Goal: Transaction & Acquisition: Subscribe to service/newsletter

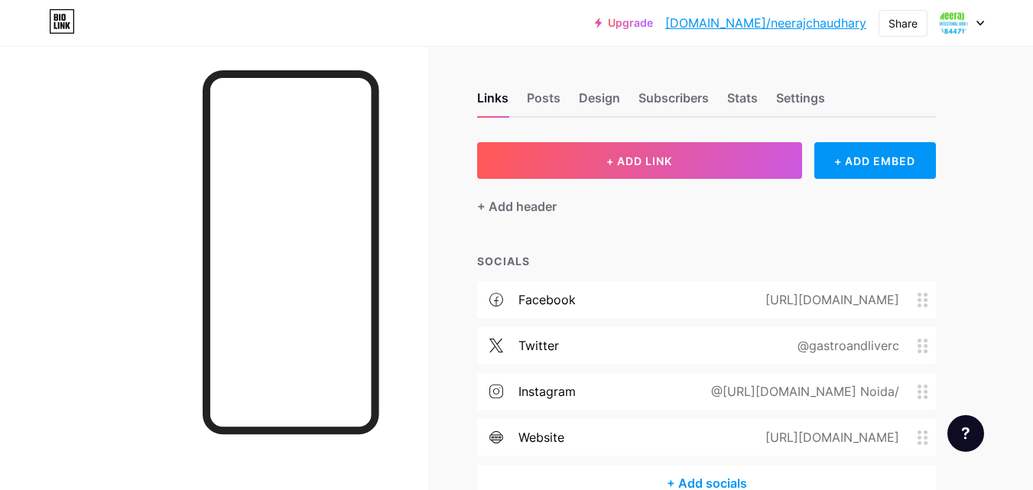
click at [981, 24] on icon at bounding box center [980, 23] width 6 height 4
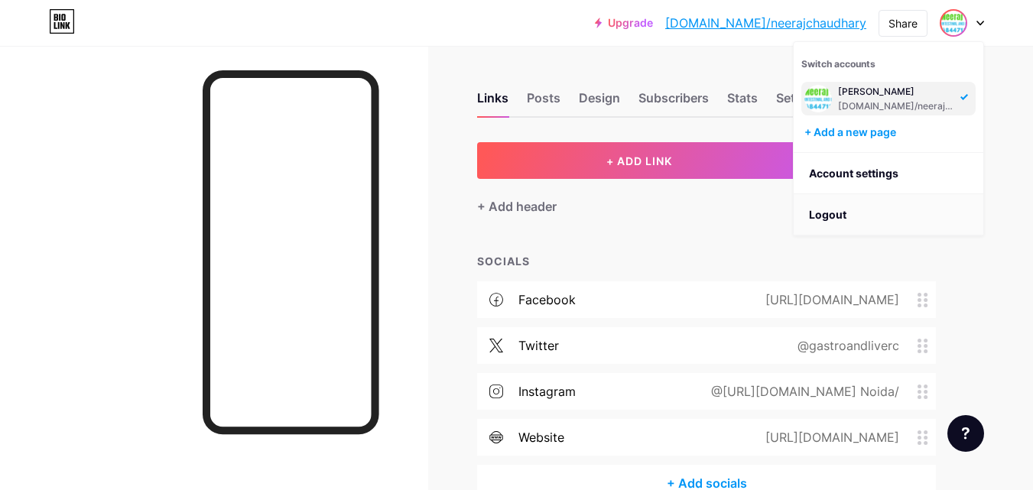
click at [843, 216] on li "Logout" at bounding box center [889, 214] width 190 height 41
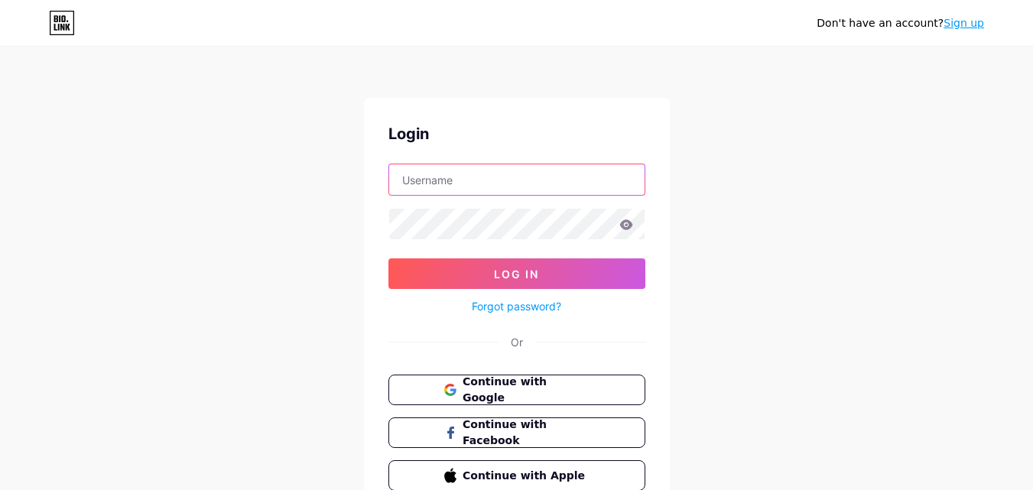
click at [491, 169] on input "text" at bounding box center [516, 179] width 255 height 31
click at [911, 255] on div "Don't have an account? Sign up Login Log In Forgot password? Or Continue with G…" at bounding box center [516, 282] width 1033 height 564
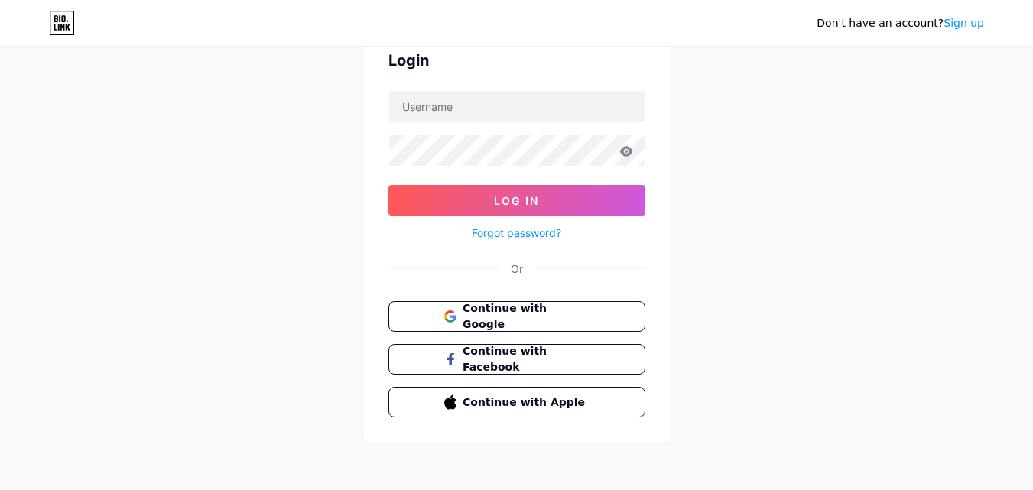
scroll to position [3, 0]
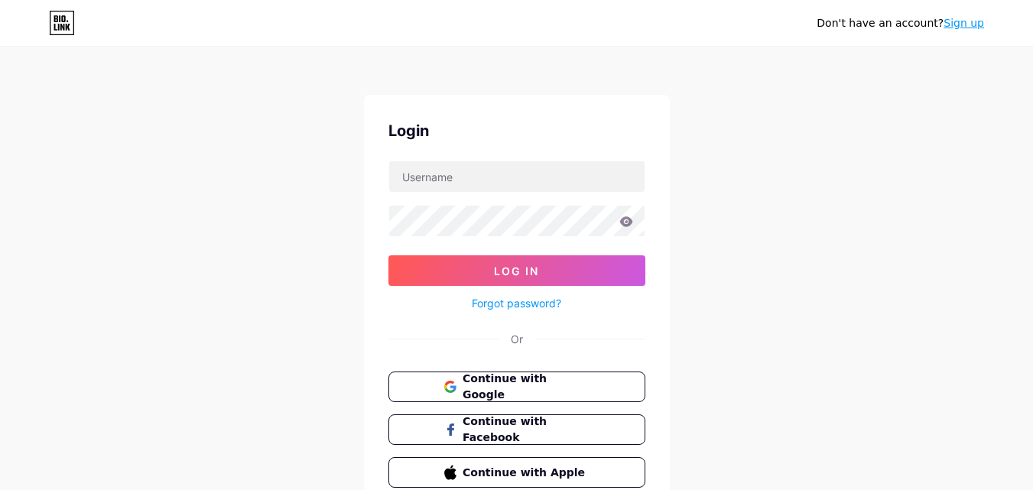
click at [967, 14] on div "Don't have an account? Sign up" at bounding box center [900, 23] width 167 height 24
click at [960, 28] on link "Sign up" at bounding box center [964, 23] width 41 height 12
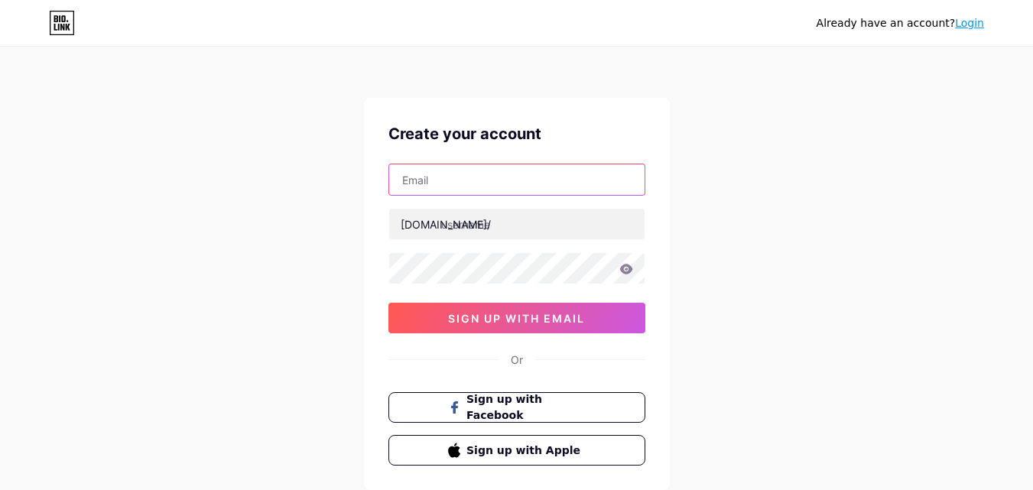
click at [474, 187] on input "text" at bounding box center [516, 179] width 255 height 31
paste input "[EMAIL_ADDRESS][DOMAIN_NAME]"
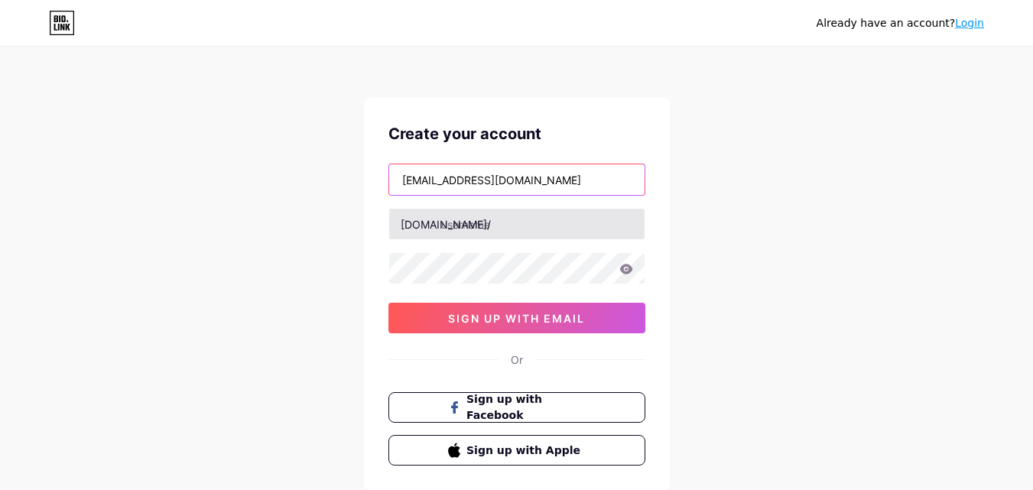
type input "[EMAIL_ADDRESS][DOMAIN_NAME]"
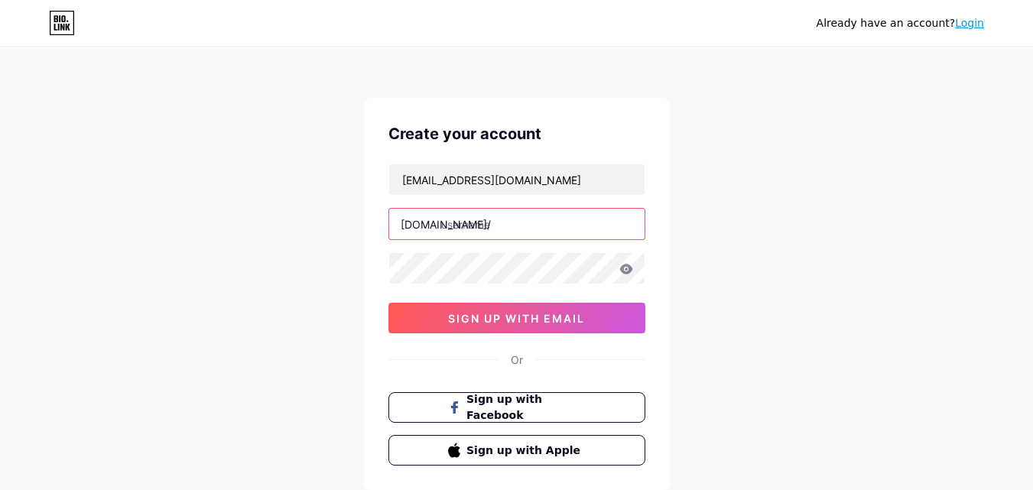
click at [446, 227] on input "text" at bounding box center [516, 224] width 255 height 31
type input "vipinsisodia"
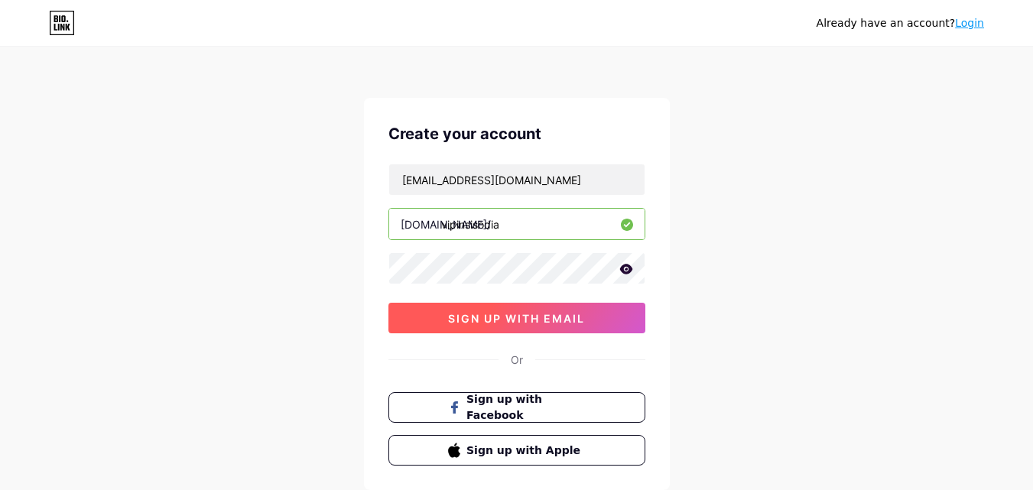
click at [505, 322] on span "sign up with email" at bounding box center [516, 318] width 137 height 13
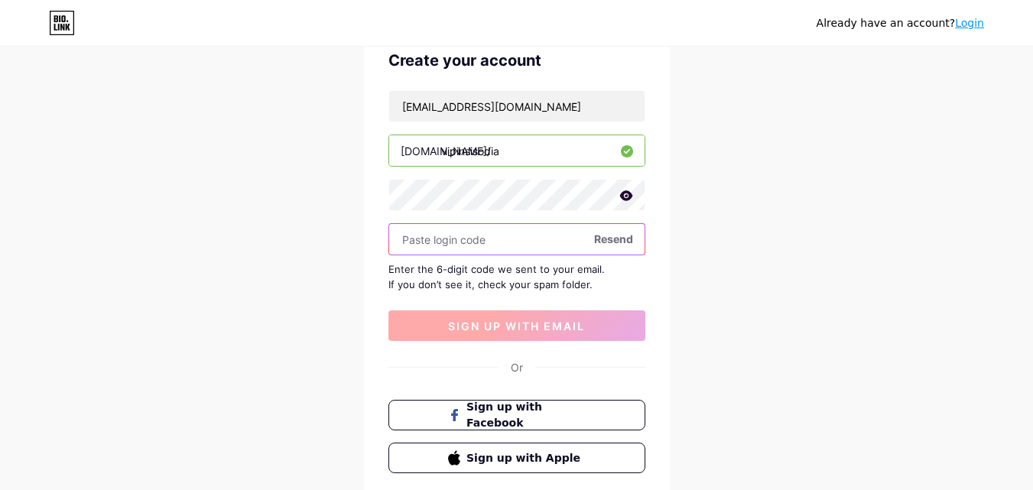
scroll to position [76, 0]
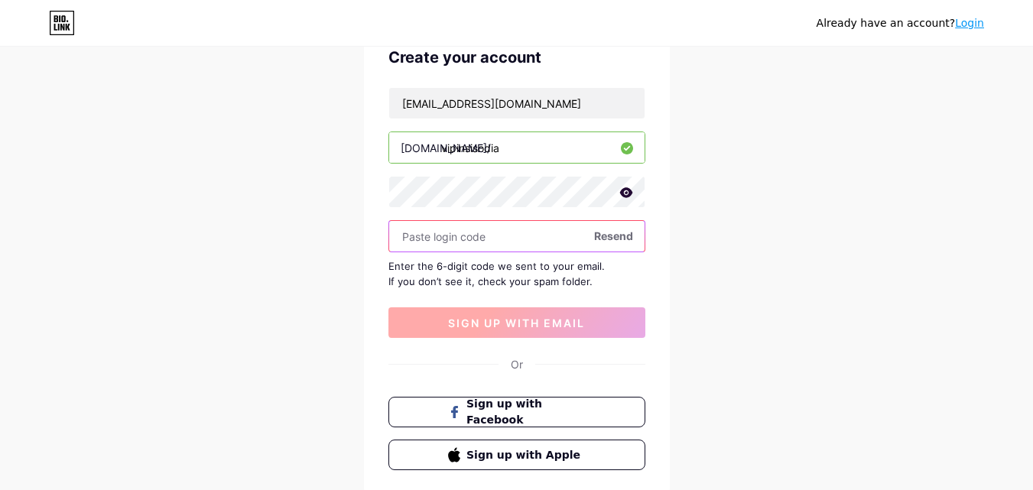
paste input "726935"
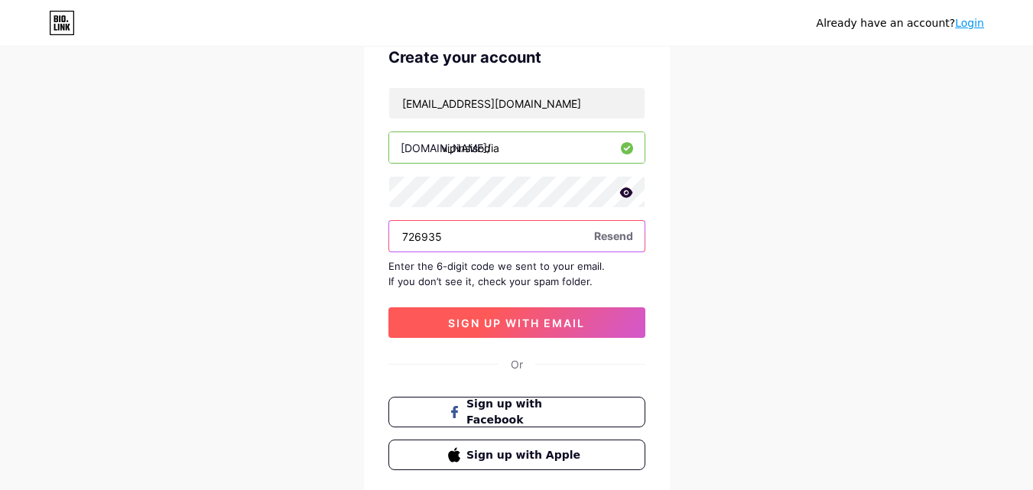
type input "726935"
click at [497, 333] on button "sign up with email" at bounding box center [516, 322] width 257 height 31
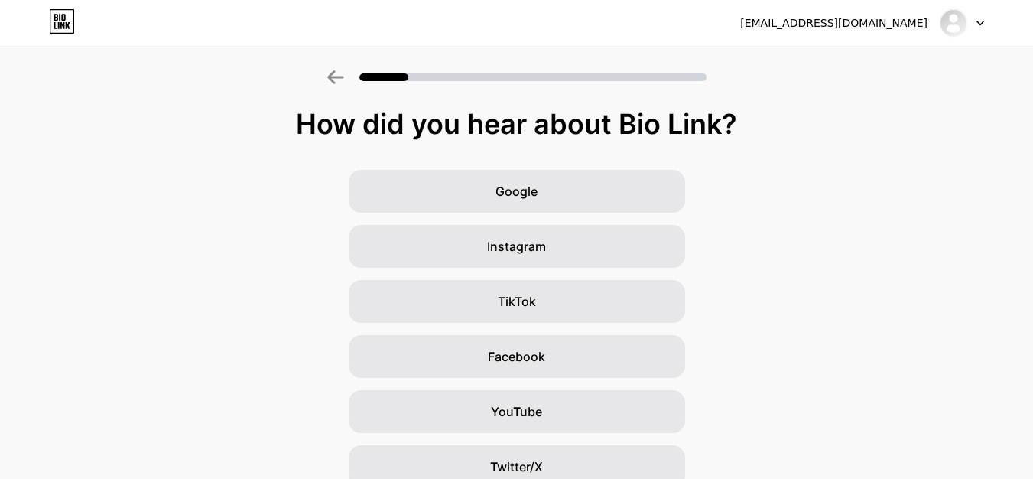
click at [986, 20] on div "[EMAIL_ADDRESS][DOMAIN_NAME] Logout" at bounding box center [516, 23] width 1033 height 28
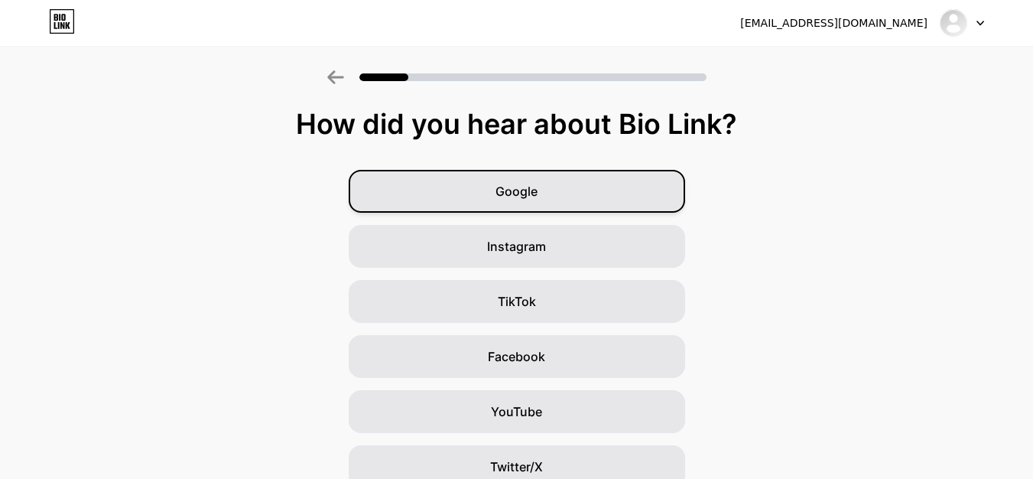
click at [533, 200] on div "Google" at bounding box center [517, 191] width 336 height 43
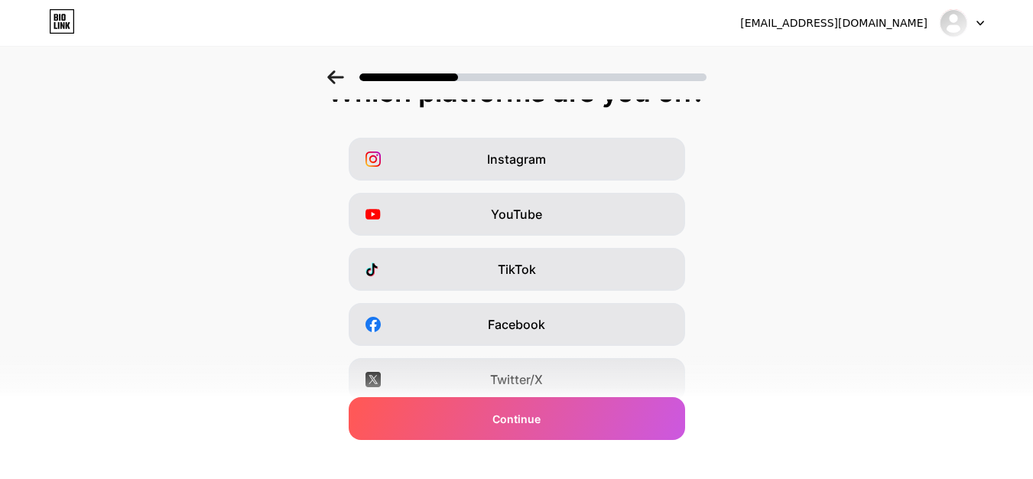
scroll to position [14, 0]
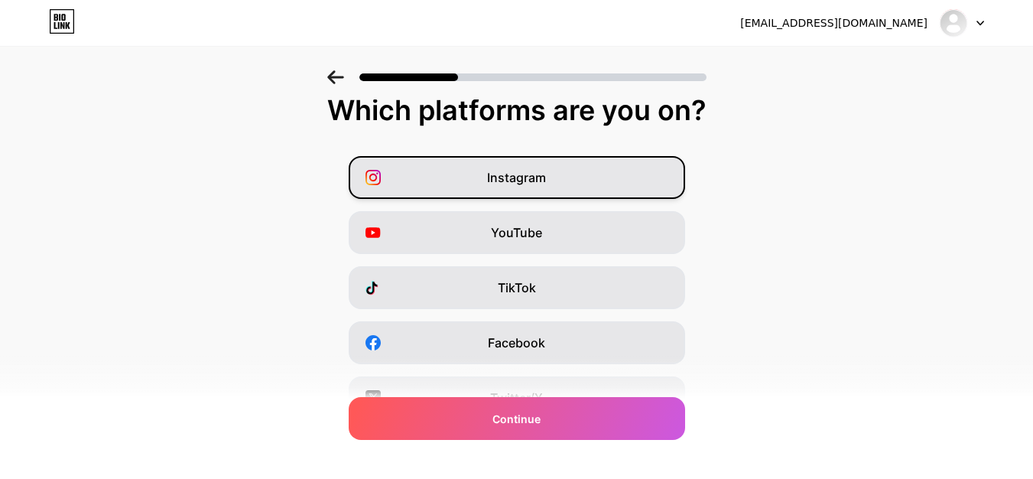
click at [619, 190] on div "Instagram" at bounding box center [517, 177] width 336 height 43
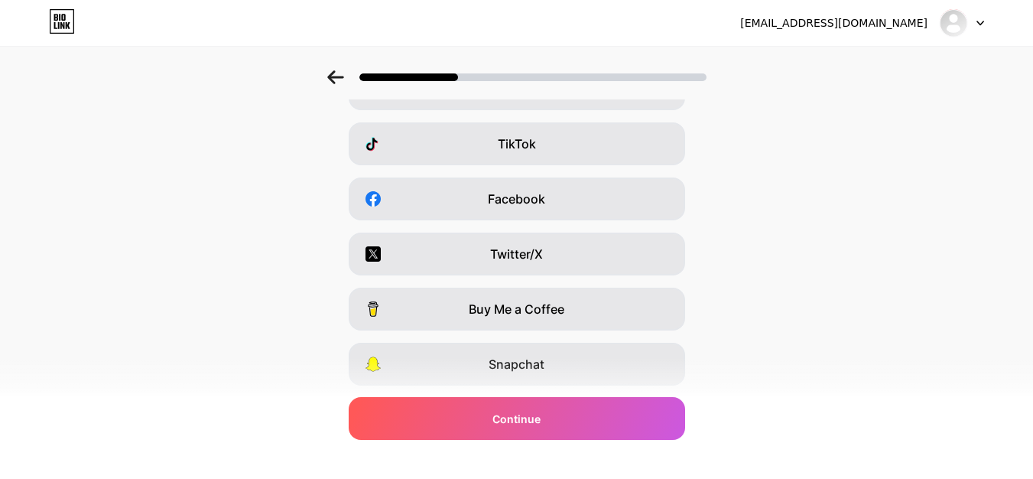
scroll to position [161, 0]
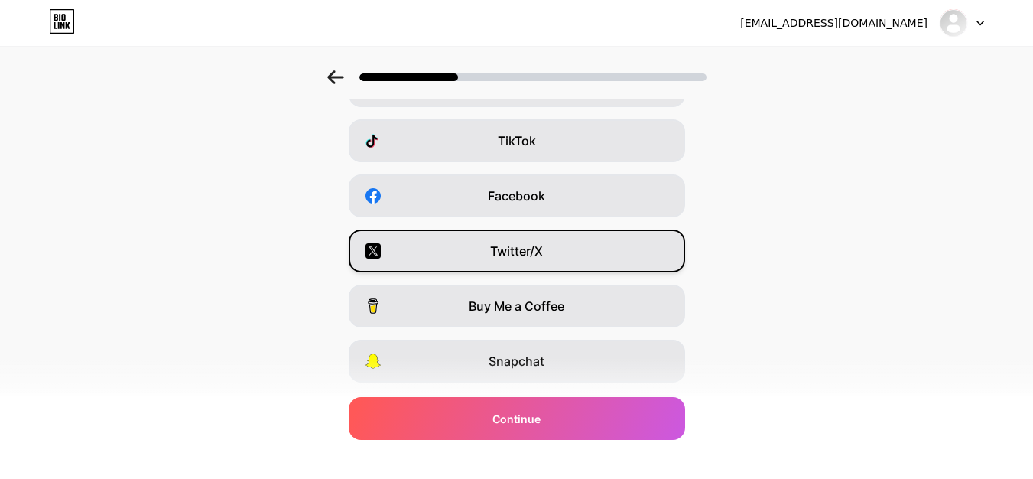
click at [613, 253] on div "Twitter/X" at bounding box center [517, 250] width 336 height 43
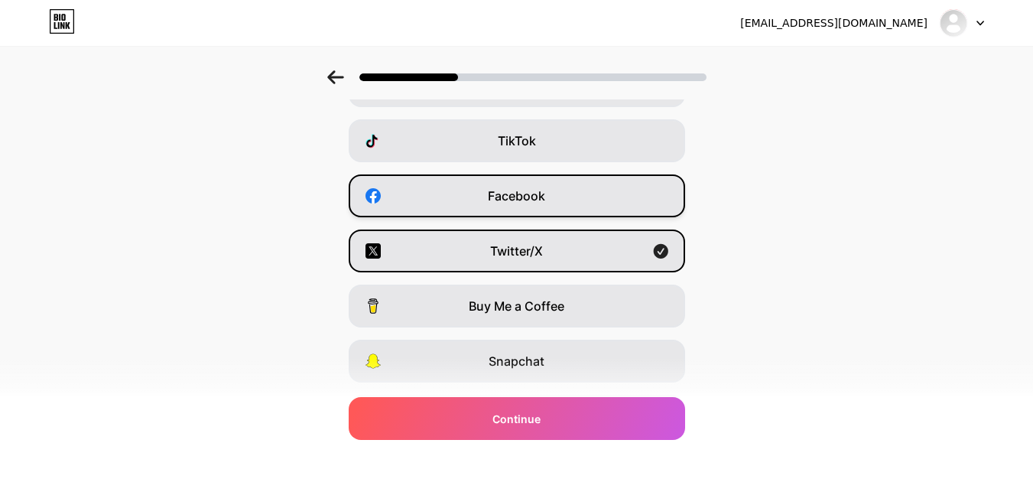
click at [588, 205] on div "Facebook" at bounding box center [517, 195] width 336 height 43
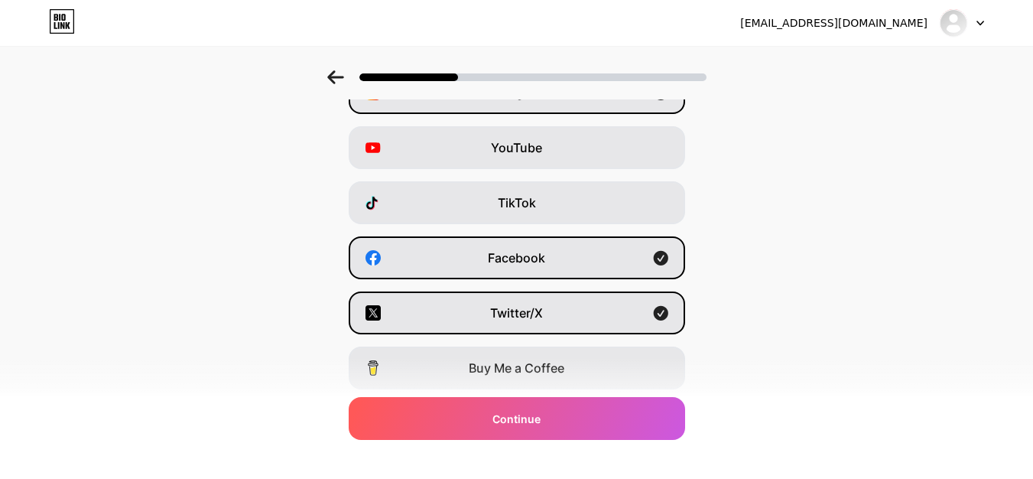
scroll to position [101, 0]
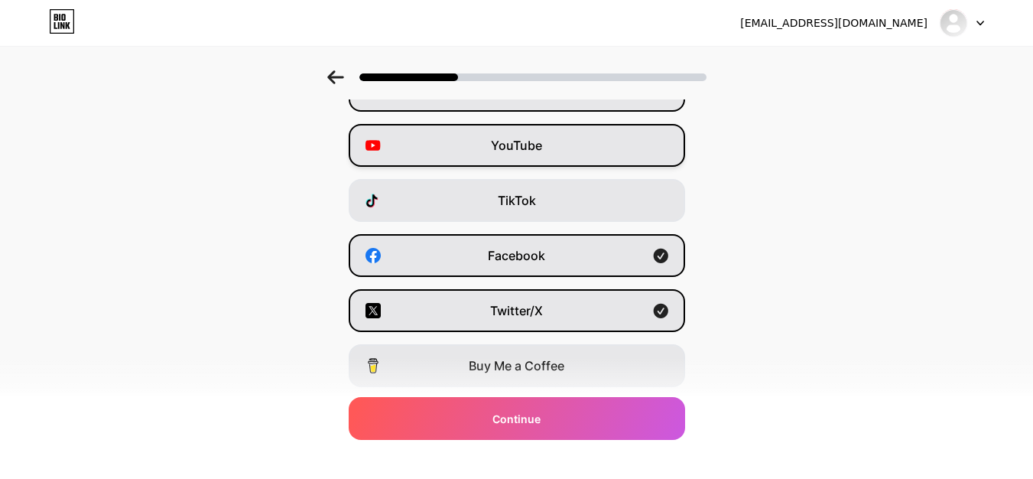
drag, startPoint x: 574, startPoint y: 146, endPoint x: 753, endPoint y: 177, distance: 180.8
click at [577, 149] on div "YouTube" at bounding box center [517, 145] width 336 height 43
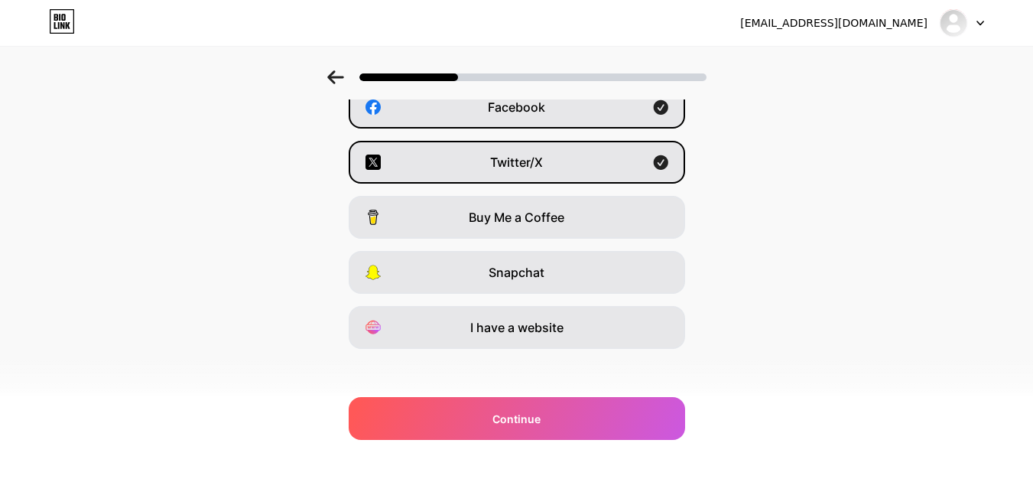
scroll to position [257, 0]
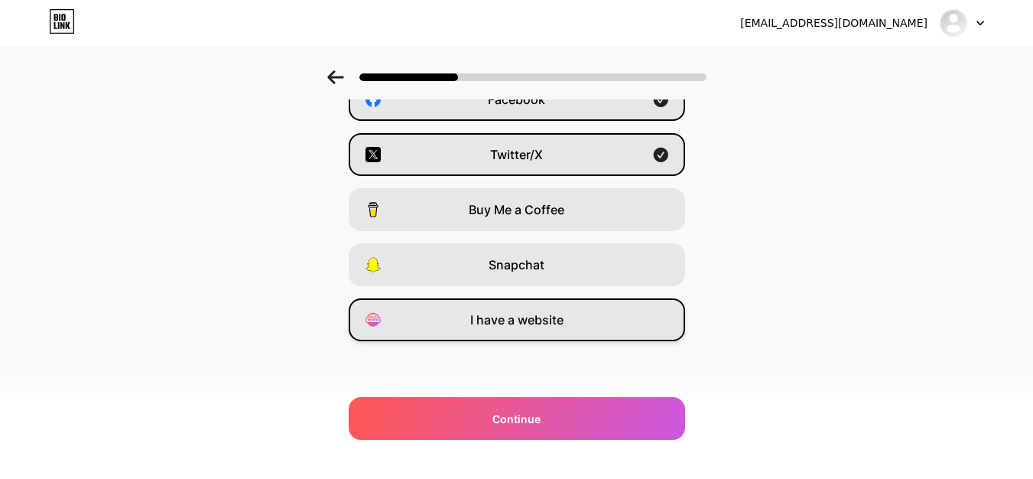
click at [590, 322] on div "I have a website" at bounding box center [517, 319] width 336 height 43
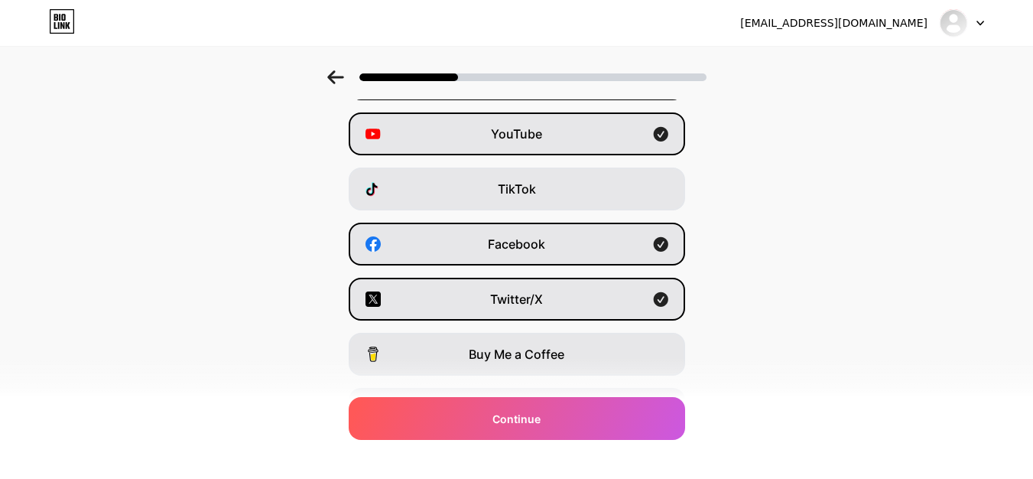
scroll to position [109, 0]
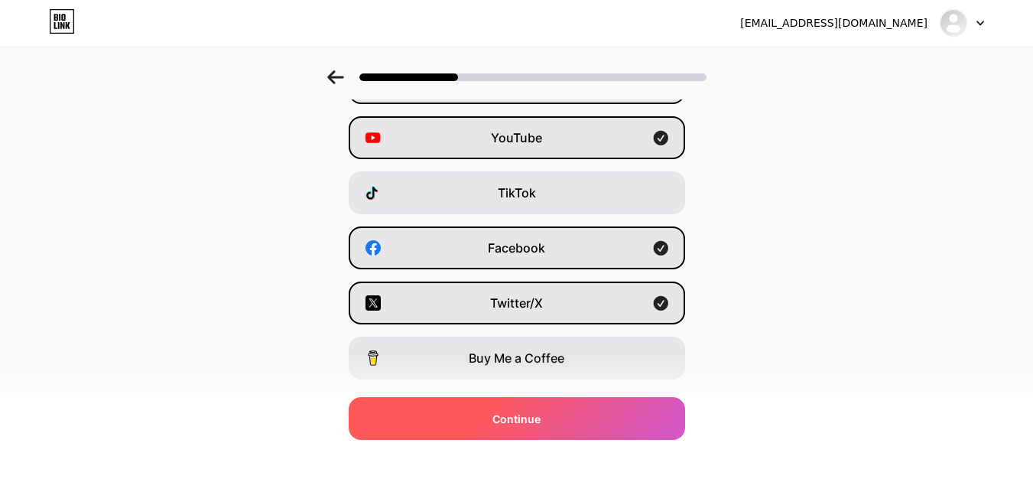
click at [618, 415] on div "Continue" at bounding box center [517, 418] width 336 height 43
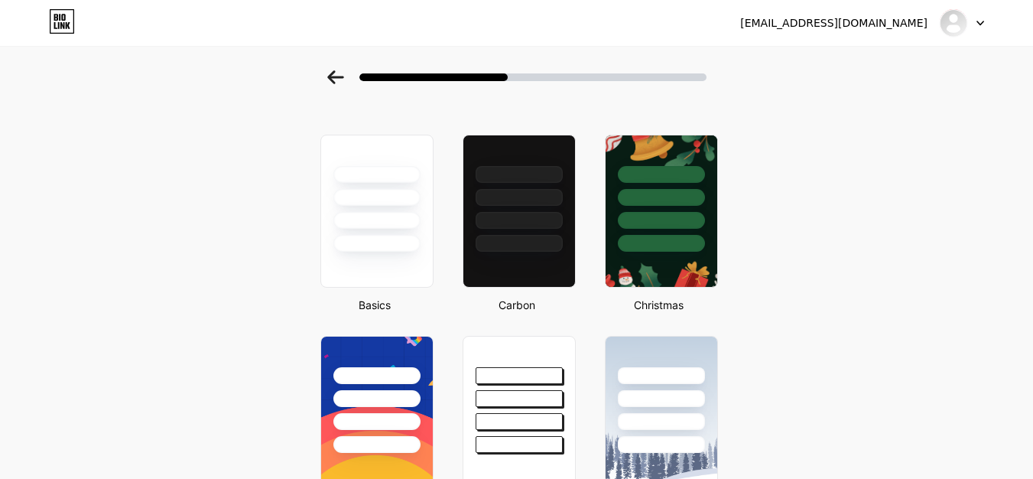
scroll to position [0, 0]
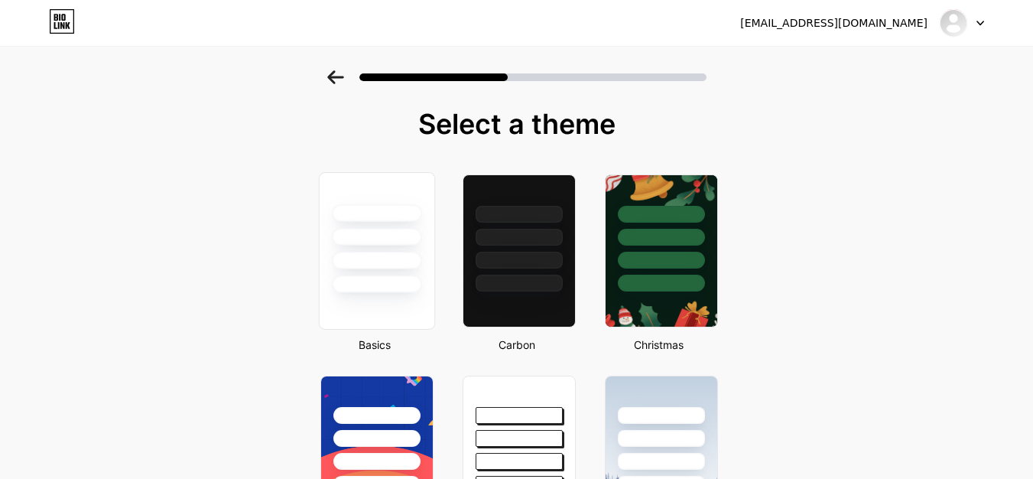
click at [375, 262] on div at bounding box center [376, 261] width 89 height 18
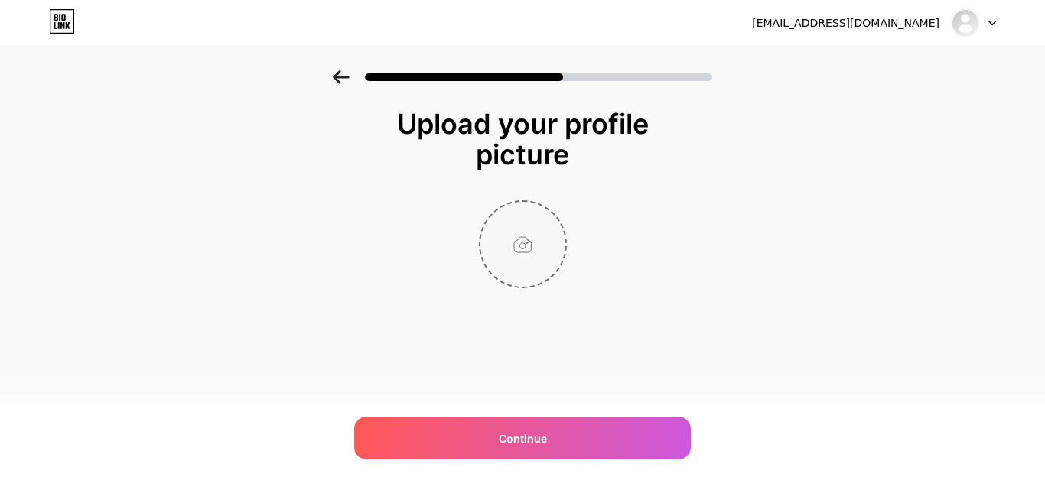
click at [525, 242] on input "file" at bounding box center [522, 244] width 85 height 85
type input "C:\fakepath\cropped-laser-logo-300x172.png"
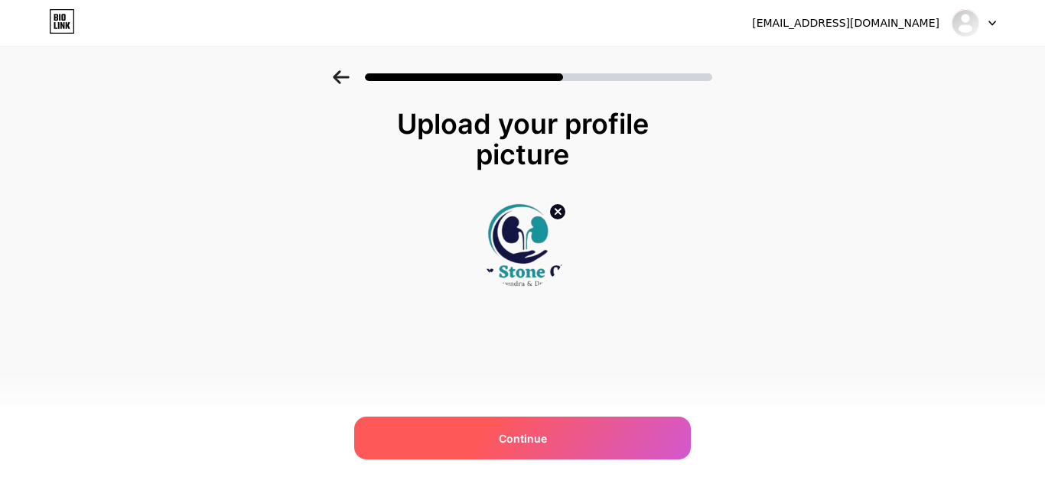
click at [590, 439] on div "Continue" at bounding box center [522, 438] width 336 height 43
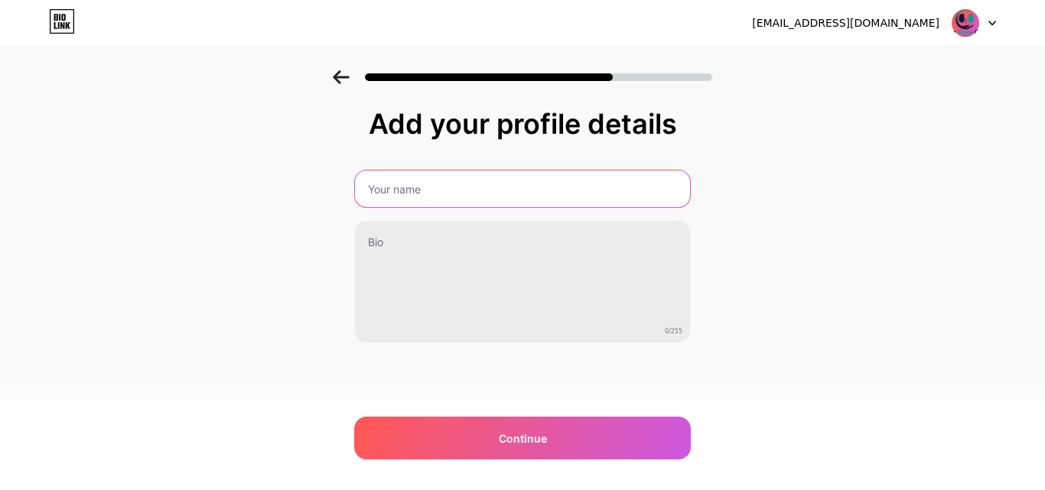
click at [427, 199] on input "text" at bounding box center [522, 189] width 335 height 37
click at [494, 184] on input "text" at bounding box center [522, 189] width 338 height 37
type input "[PERSON_NAME]"
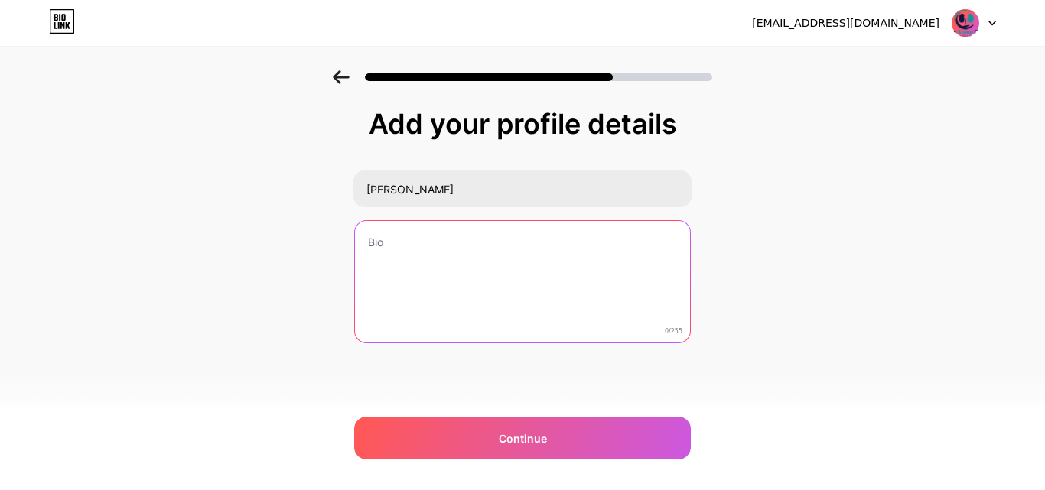
click at [397, 261] on textarea at bounding box center [522, 282] width 335 height 123
paste textarea "[PERSON_NAME], a distinguished andrologist at [GEOGRAPHIC_DATA], [GEOGRAPHIC_DA…"
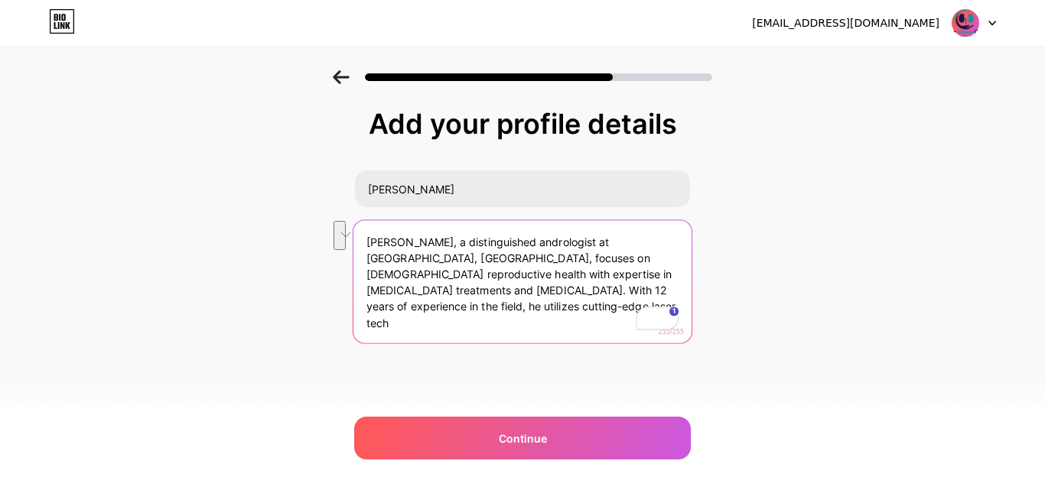
drag, startPoint x: 365, startPoint y: 294, endPoint x: 453, endPoint y: 313, distance: 90.7
click at [453, 313] on textarea "[PERSON_NAME], a distinguished andrologist at [GEOGRAPHIC_DATA], [GEOGRAPHIC_DA…" at bounding box center [522, 282] width 338 height 125
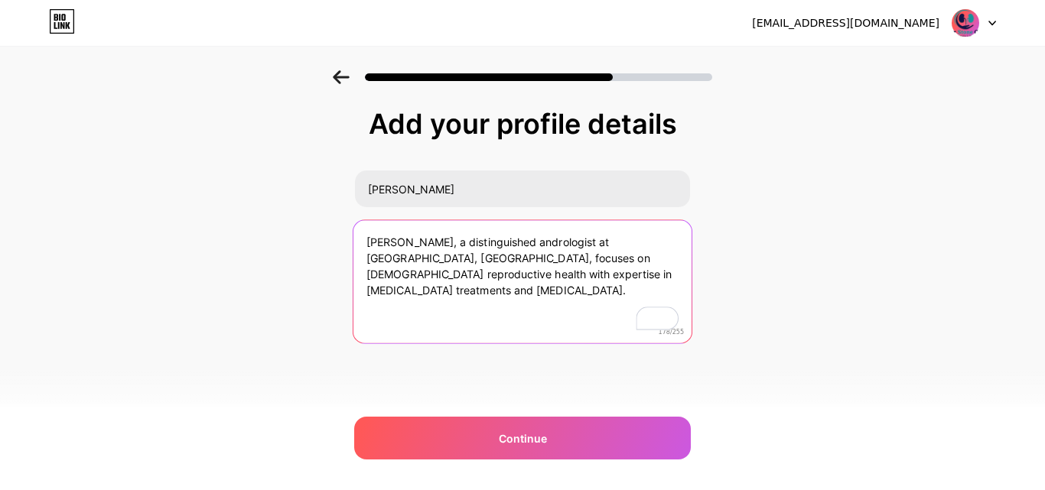
paste textarea "Contact [PHONE_NUMBER] or explore [URL][DOMAIN_NAME] to sch"
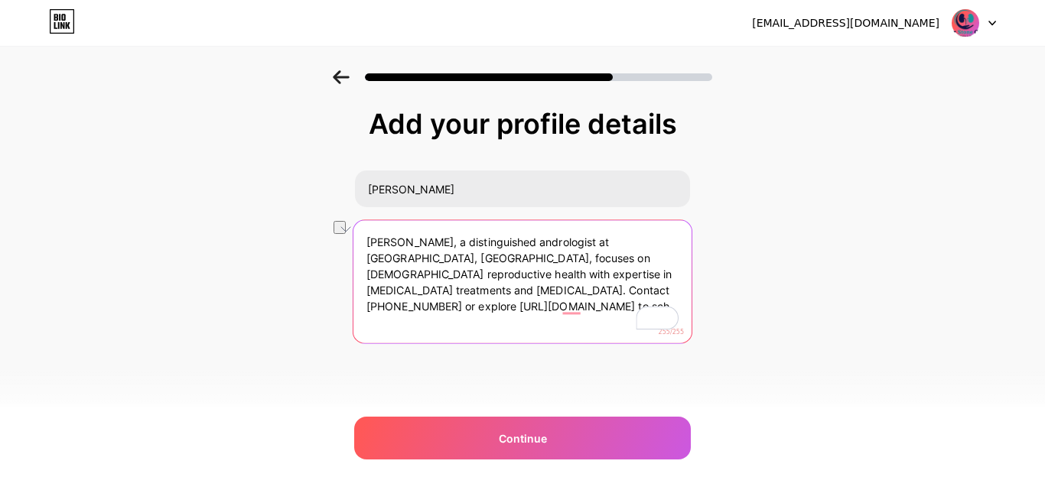
drag, startPoint x: 548, startPoint y: 305, endPoint x: 612, endPoint y: 305, distance: 63.5
click at [612, 305] on textarea "[PERSON_NAME], a distinguished andrologist at [GEOGRAPHIC_DATA], [GEOGRAPHIC_DA…" at bounding box center [522, 282] width 338 height 125
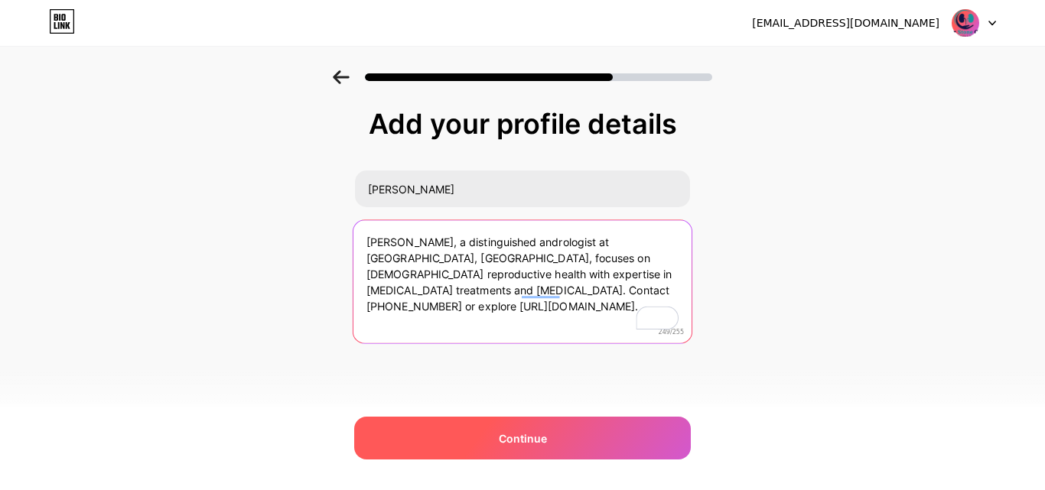
type textarea "[PERSON_NAME], a distinguished andrologist at [GEOGRAPHIC_DATA], [GEOGRAPHIC_DA…"
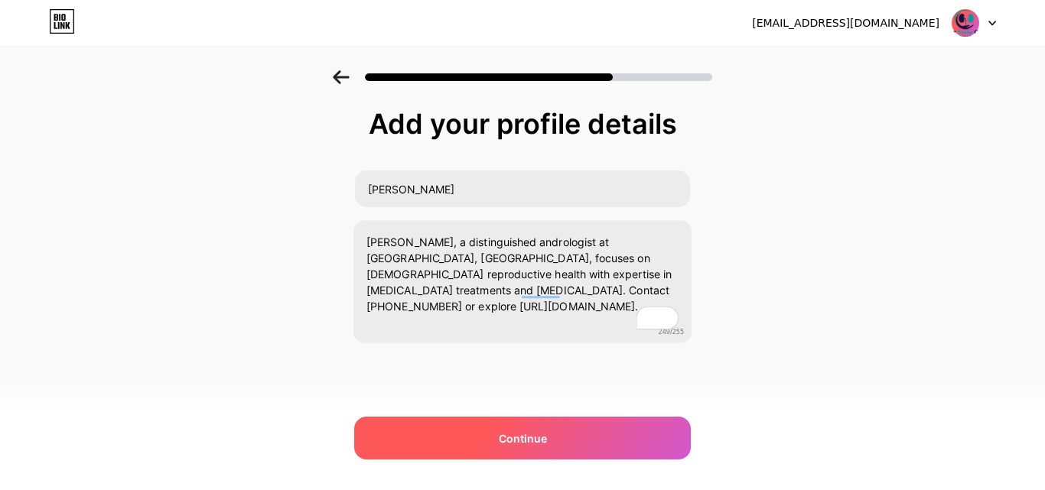
click at [567, 427] on div "Continue" at bounding box center [522, 438] width 336 height 43
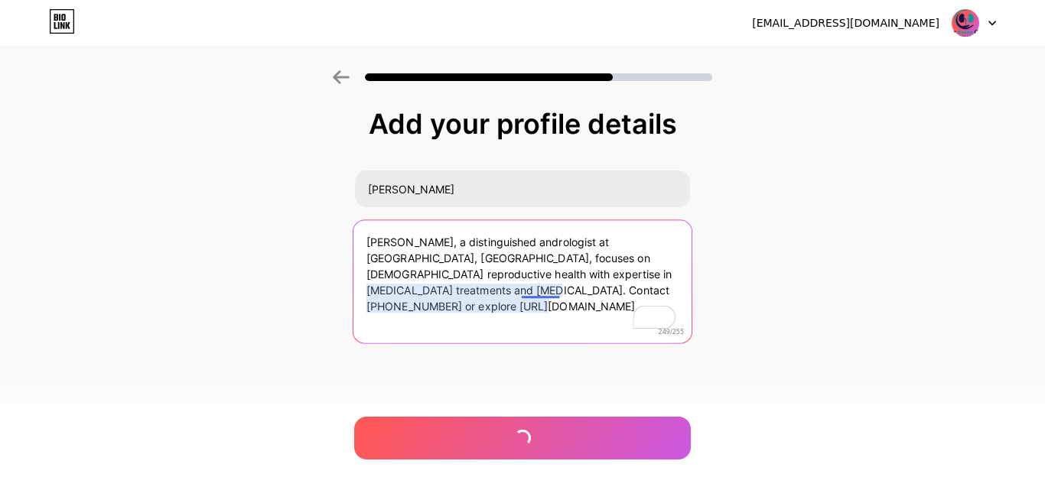
click at [551, 289] on textarea "[PERSON_NAME], a distinguished andrologist at [GEOGRAPHIC_DATA], [GEOGRAPHIC_DA…" at bounding box center [522, 282] width 338 height 125
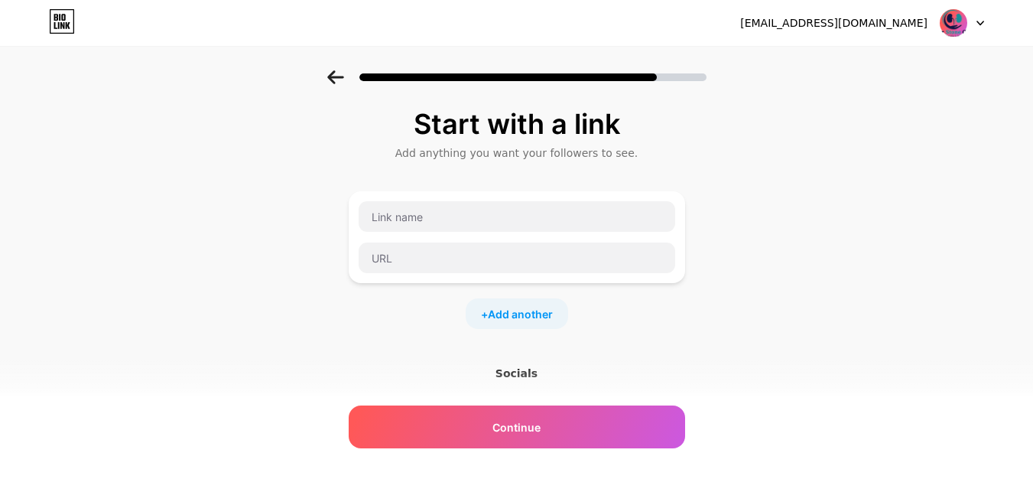
click at [550, 295] on div "+ Add another" at bounding box center [517, 260] width 336 height 138
click at [477, 223] on input "text" at bounding box center [517, 216] width 317 height 31
click at [529, 372] on div "Socials" at bounding box center [517, 373] width 336 height 15
click at [481, 232] on div at bounding box center [517, 236] width 318 height 73
click at [476, 220] on input "text" at bounding box center [517, 216] width 317 height 31
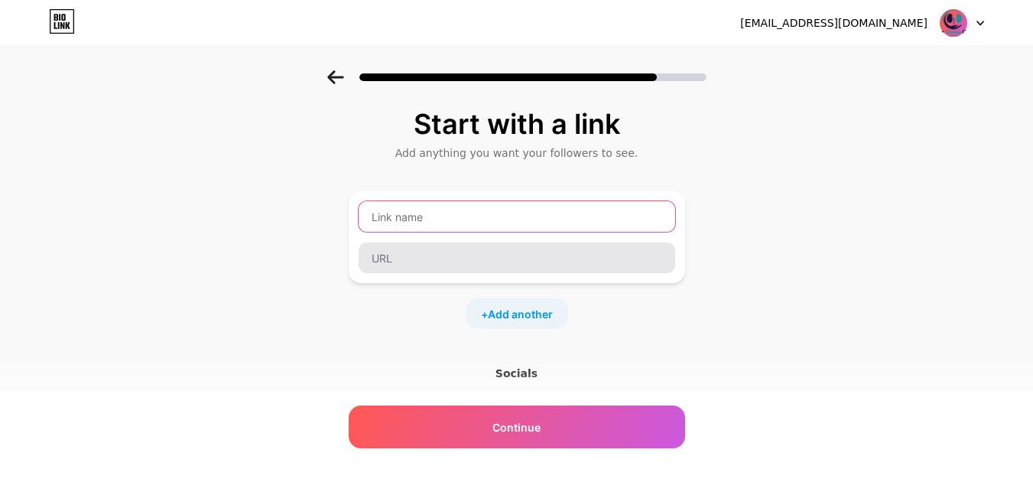
paste input "[URL][DOMAIN_NAME]"
type input "[URL][DOMAIN_NAME]"
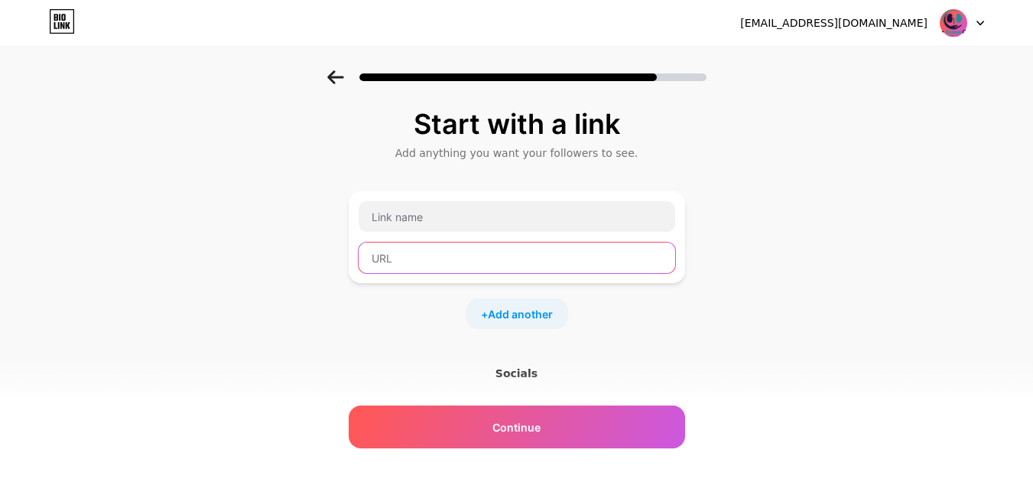
click at [420, 256] on input "text" at bounding box center [517, 257] width 317 height 31
paste input "[URL][DOMAIN_NAME]"
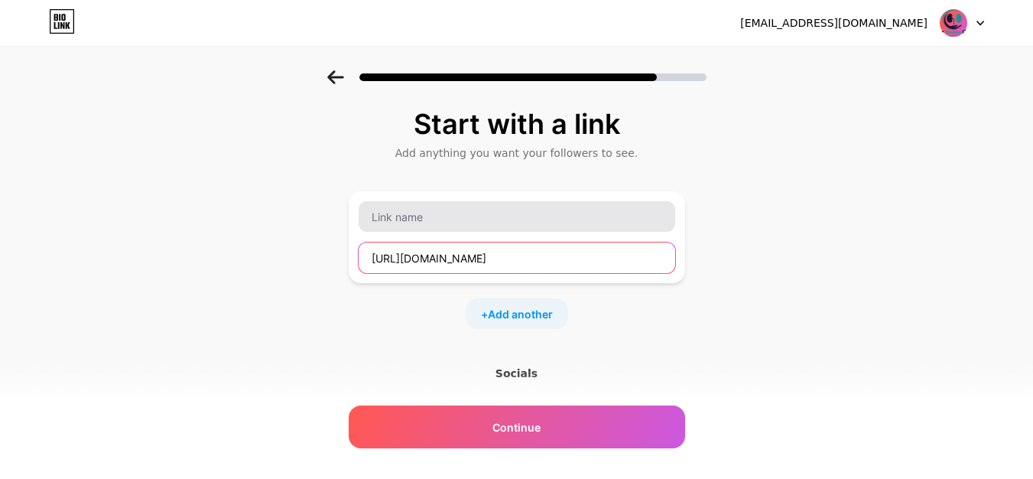
scroll to position [0, 47]
type input "[URL][DOMAIN_NAME]"
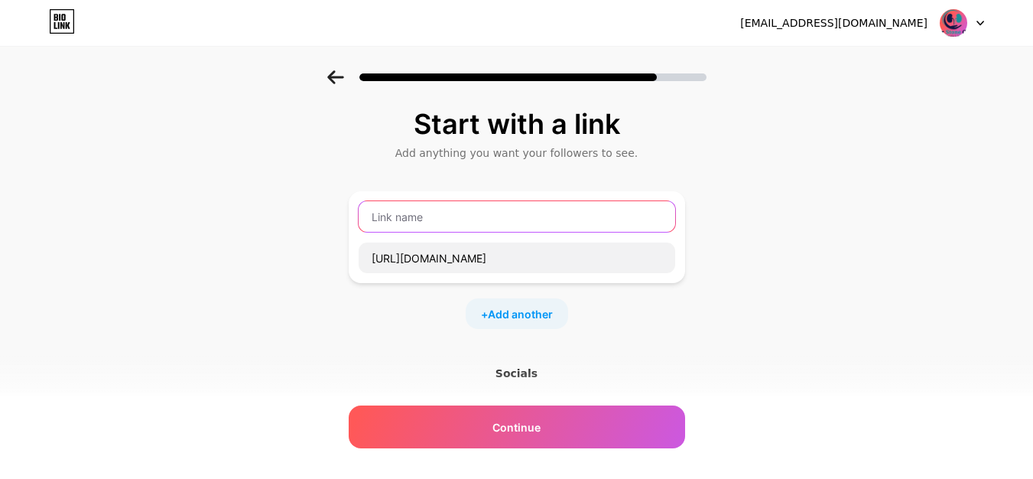
scroll to position [0, 0]
click at [437, 221] on input "text" at bounding box center [517, 216] width 317 height 31
type input "facebook"
click at [521, 320] on span "Add another" at bounding box center [520, 314] width 65 height 16
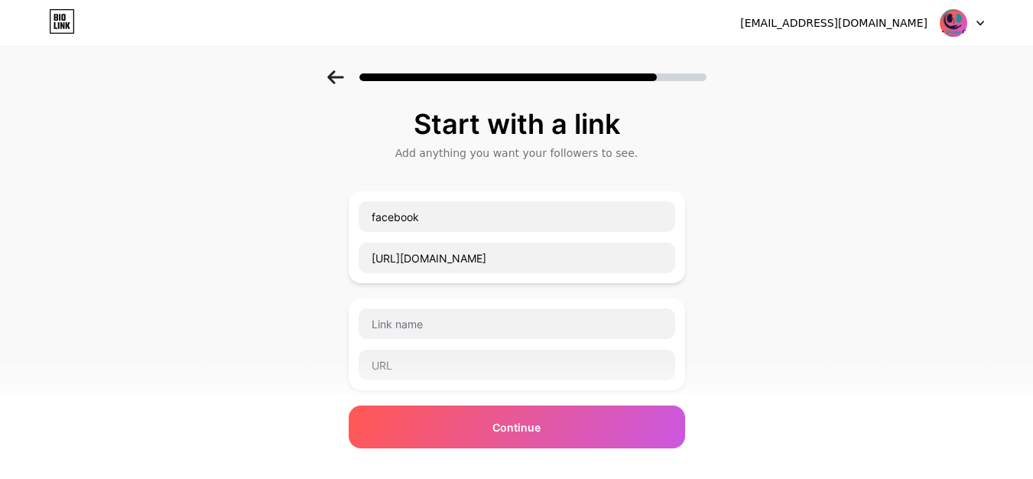
click at [450, 347] on div at bounding box center [517, 343] width 318 height 73
click at [453, 328] on input "text" at bounding box center [517, 323] width 317 height 31
click at [428, 361] on input "text" at bounding box center [517, 364] width 317 height 31
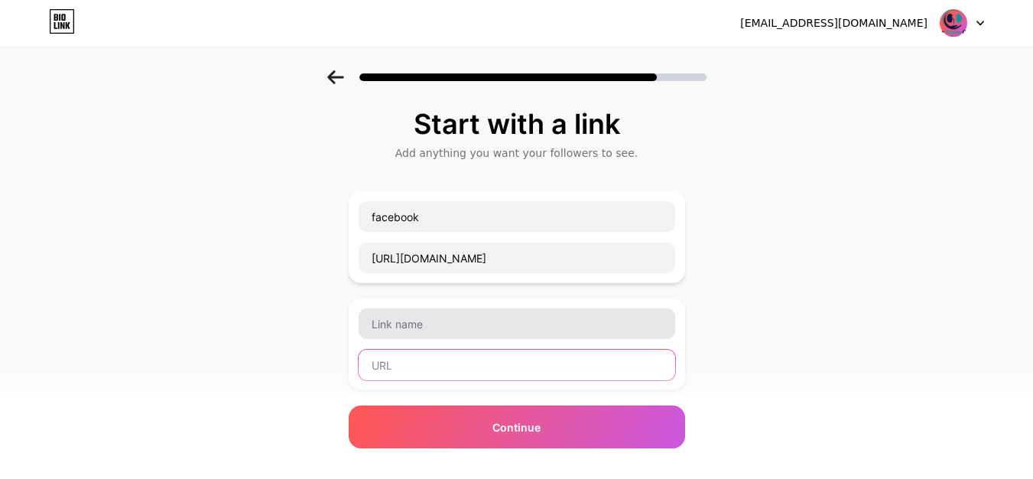
paste input "[URL][DOMAIN_NAME]"
type input "[URL][DOMAIN_NAME]"
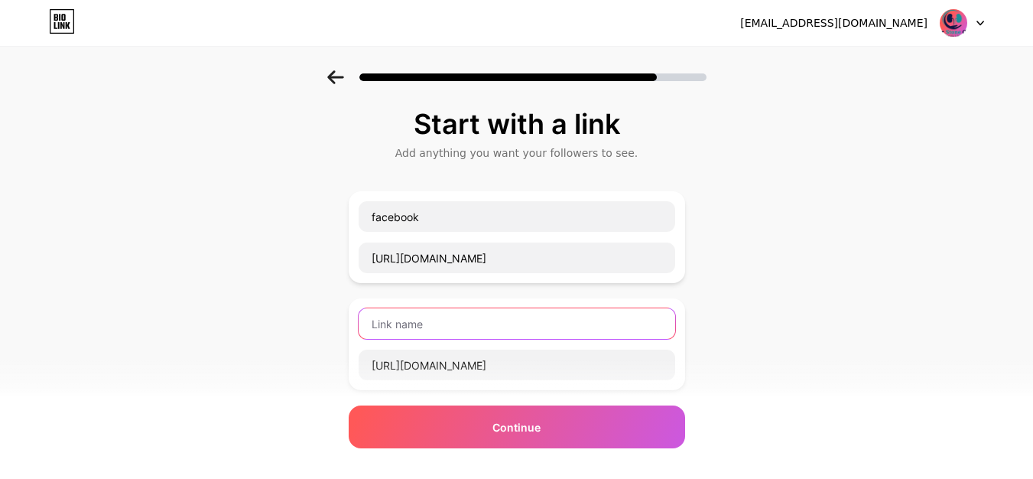
click at [442, 321] on input "text" at bounding box center [517, 323] width 317 height 31
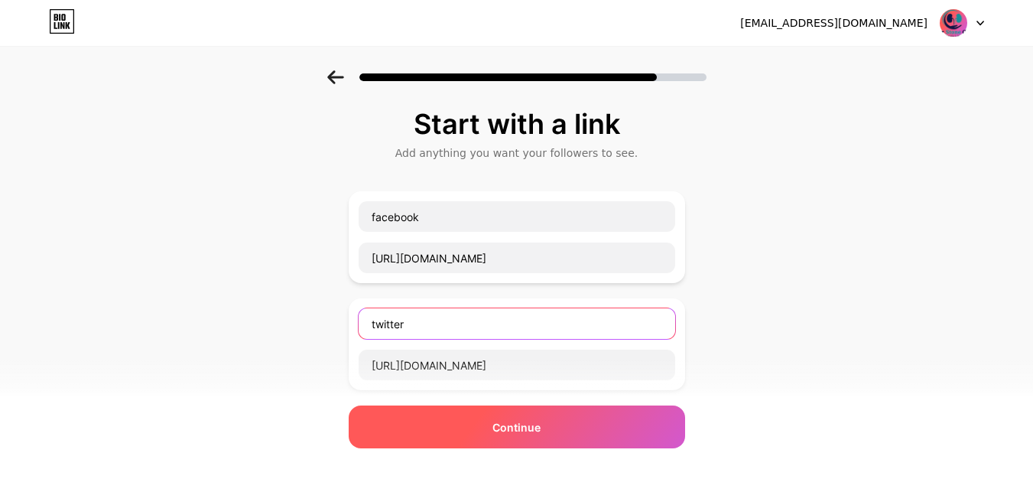
type input "twitter"
click at [559, 431] on div "Continue" at bounding box center [517, 426] width 336 height 43
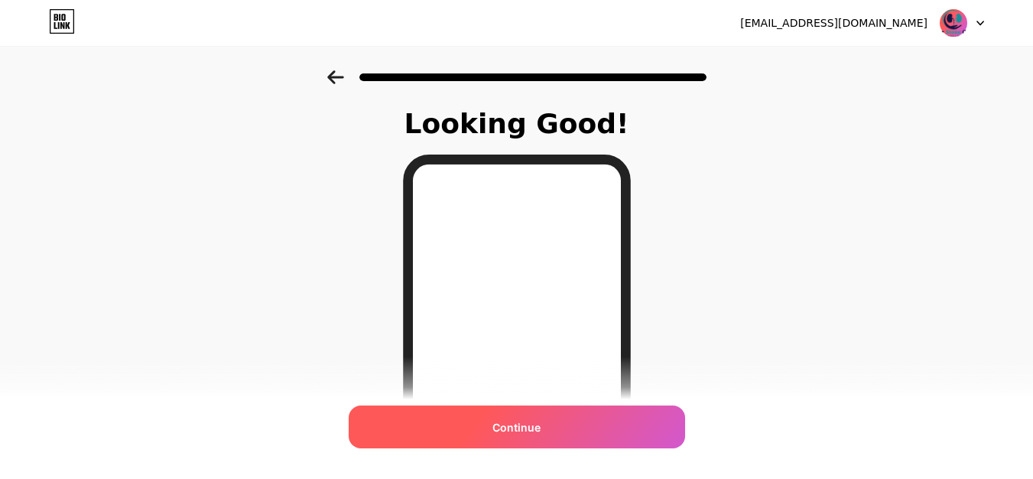
click at [512, 411] on div "Continue" at bounding box center [517, 426] width 336 height 43
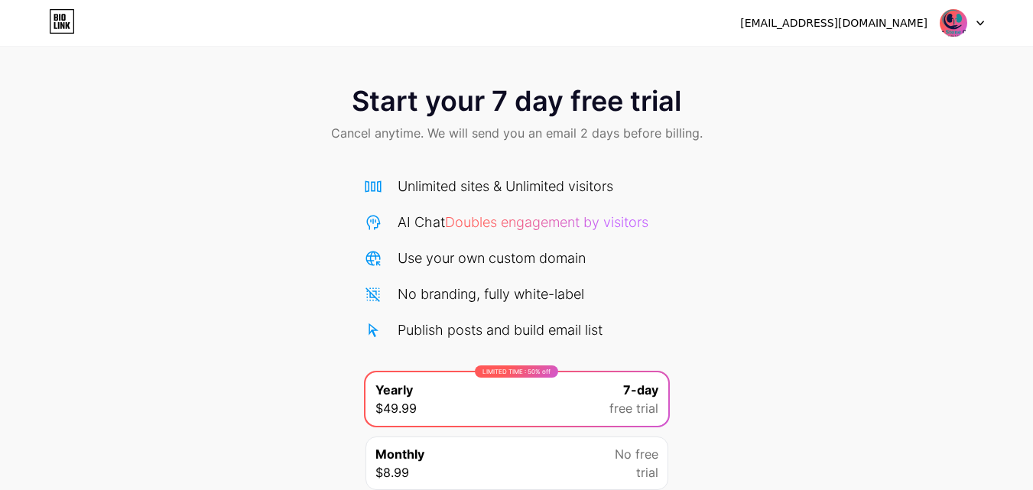
click at [979, 21] on icon at bounding box center [981, 23] width 8 height 5
click at [702, 220] on div "Start your 7 day free trial Cancel anytime. We will send you an email 2 days be…" at bounding box center [516, 312] width 1033 height 484
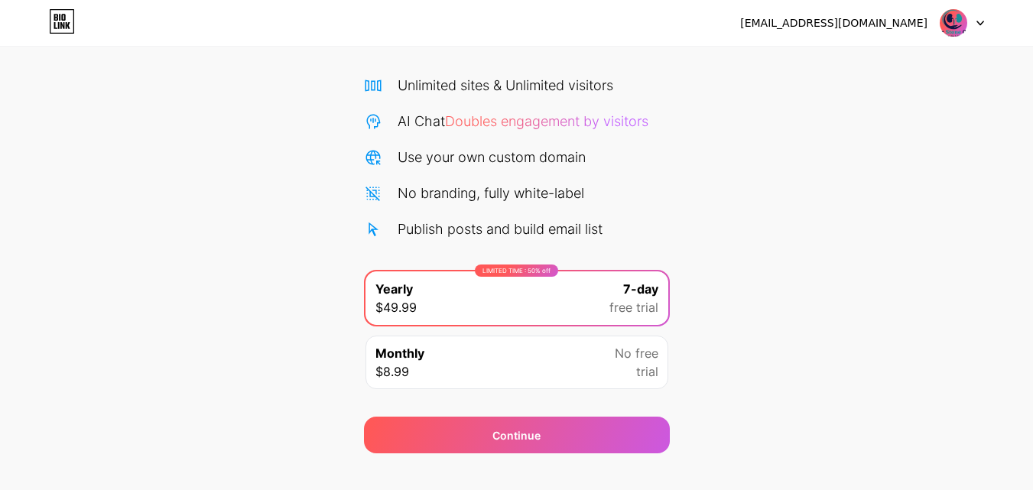
scroll to position [125, 0]
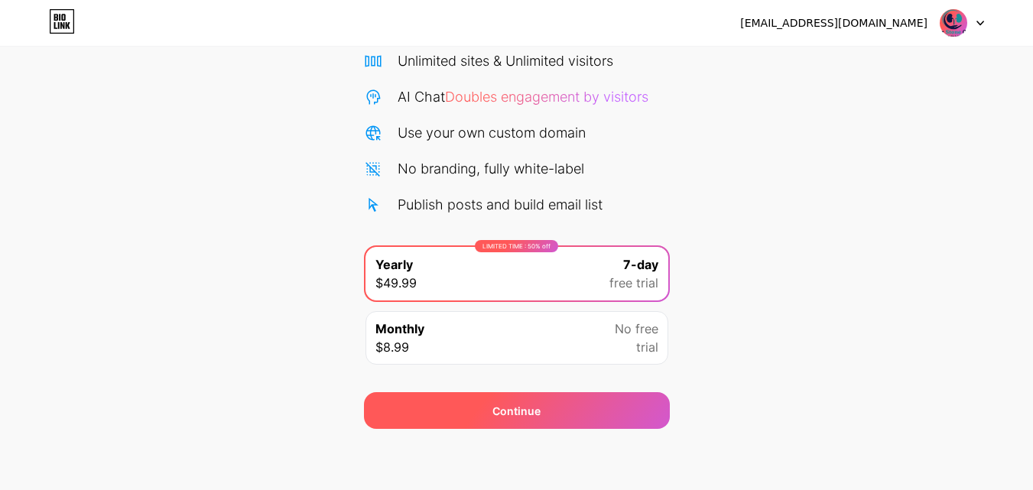
click at [509, 418] on div "Continue" at bounding box center [516, 411] width 48 height 16
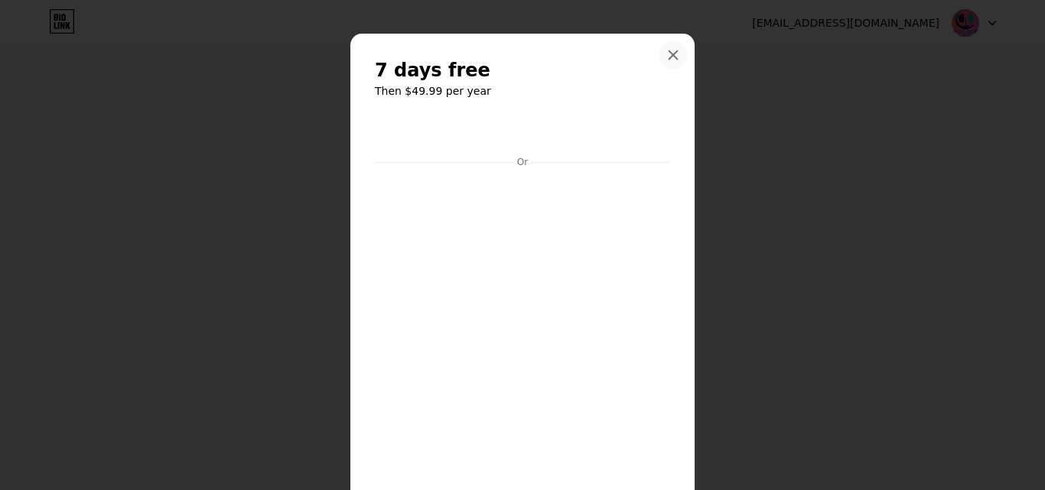
click at [667, 57] on icon at bounding box center [673, 55] width 12 height 12
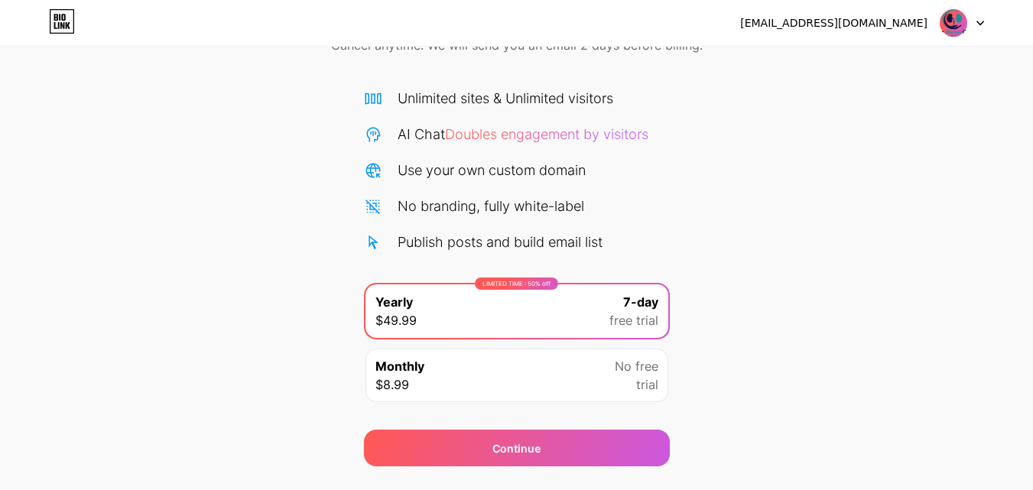
scroll to position [0, 0]
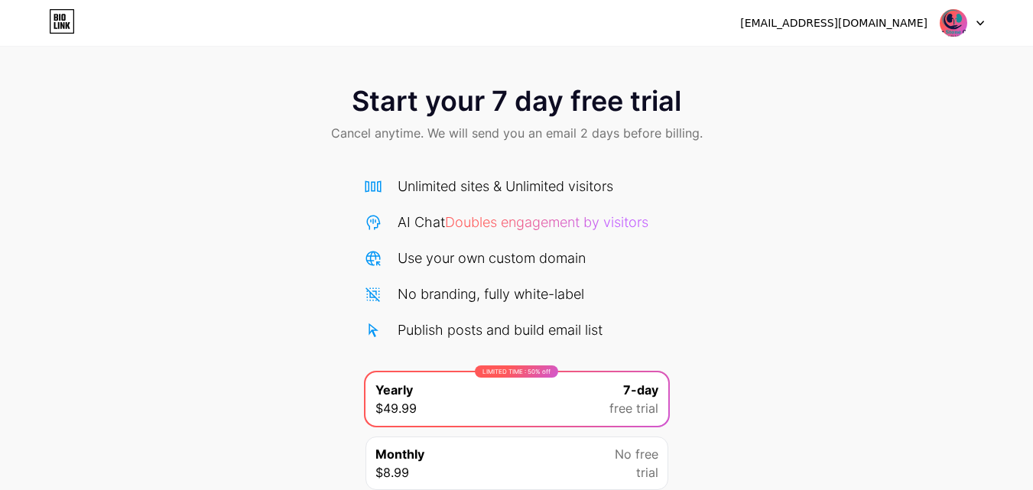
click at [486, 132] on span "Cancel anytime. We will send you an email 2 days before billing." at bounding box center [517, 133] width 372 height 18
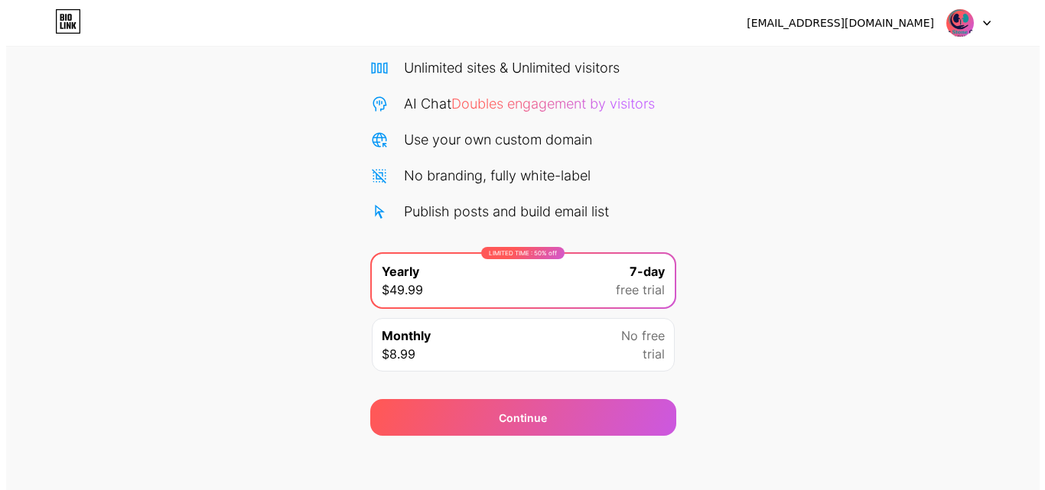
scroll to position [125, 0]
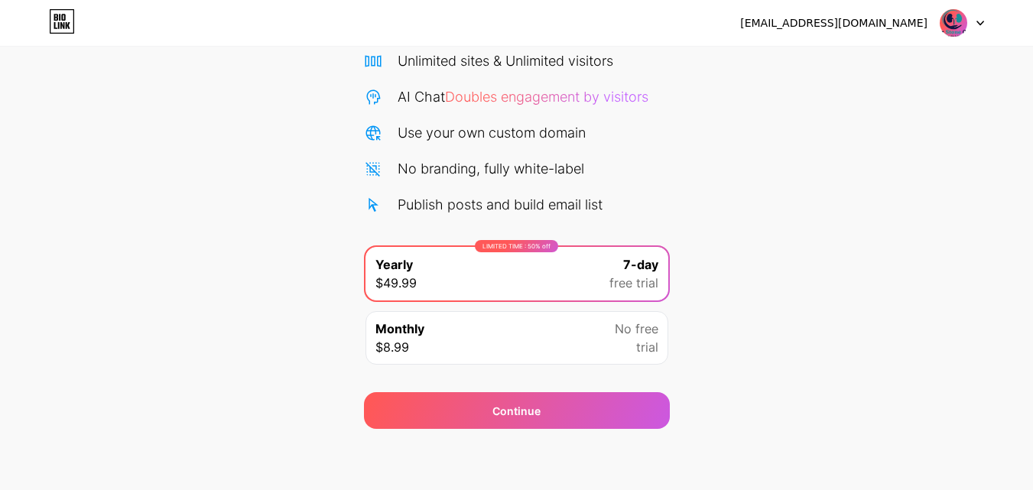
click at [432, 317] on div "Monthly $8.99 No free trial" at bounding box center [517, 338] width 303 height 54
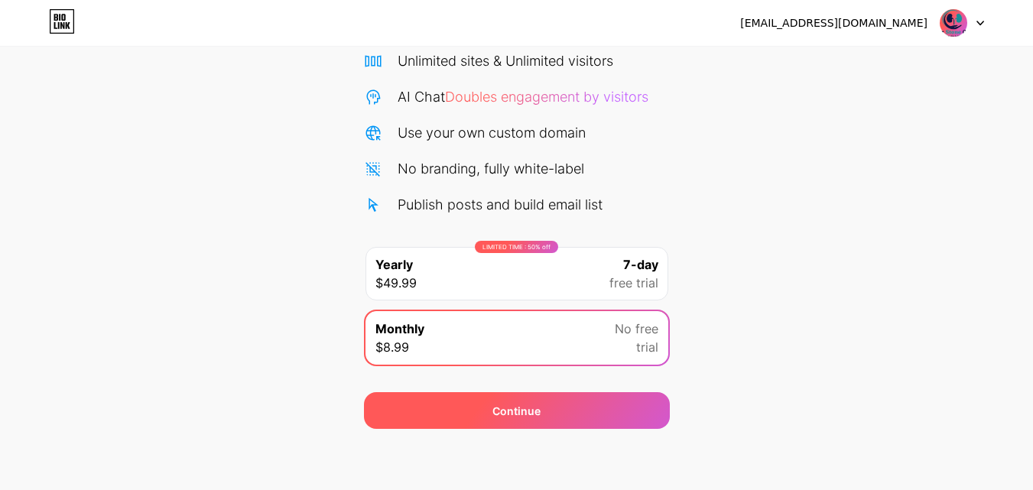
click at [566, 427] on div "Continue" at bounding box center [517, 410] width 306 height 37
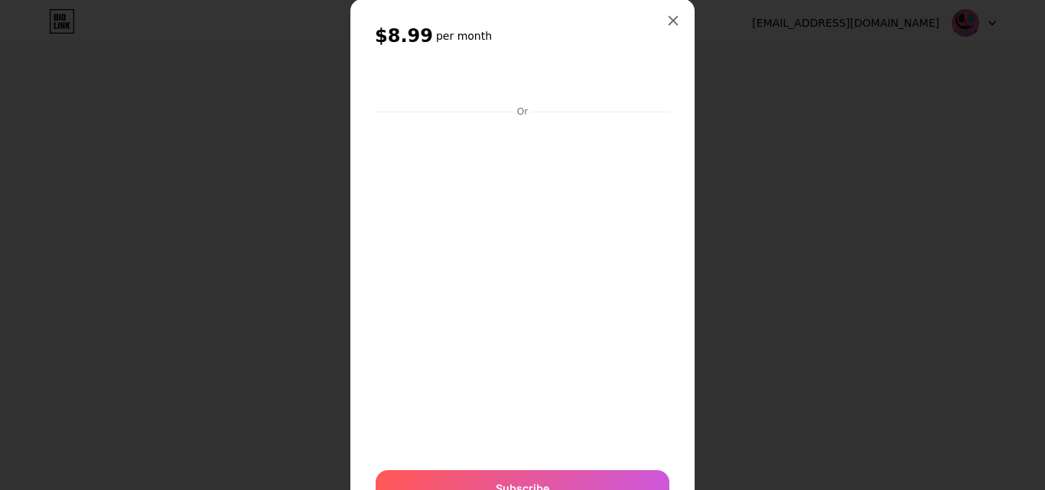
scroll to position [0, 0]
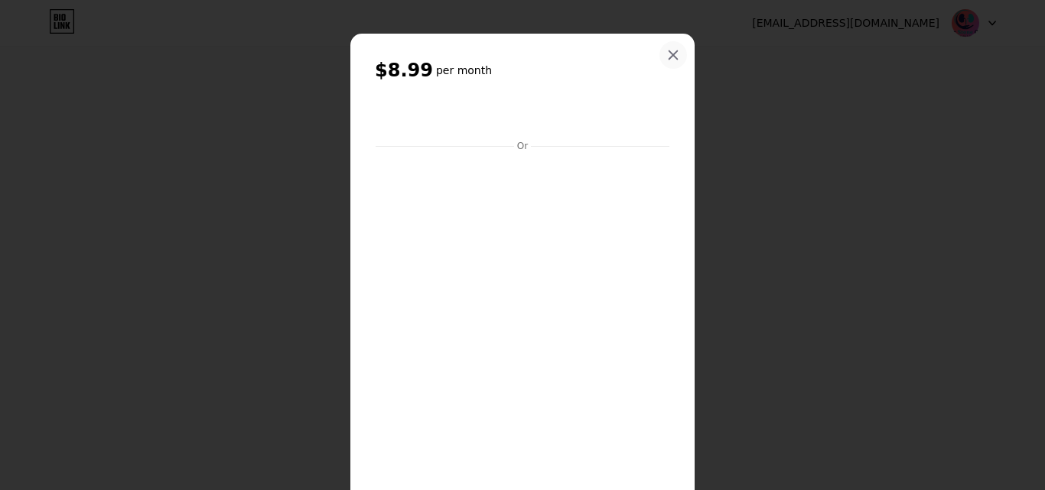
click at [667, 54] on icon at bounding box center [673, 55] width 12 height 12
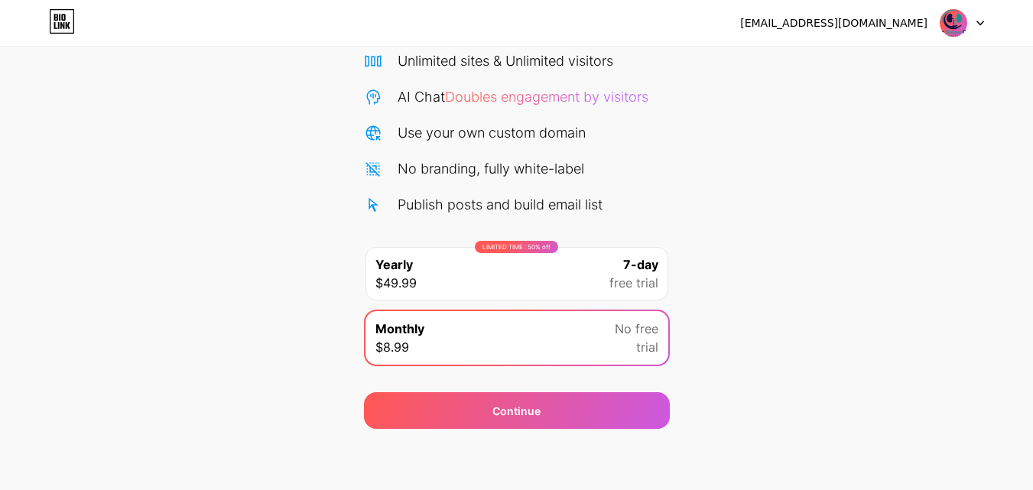
click at [457, 259] on div "LIMITED TIME : 50% off Yearly $49.99 7-day free trial" at bounding box center [517, 274] width 303 height 54
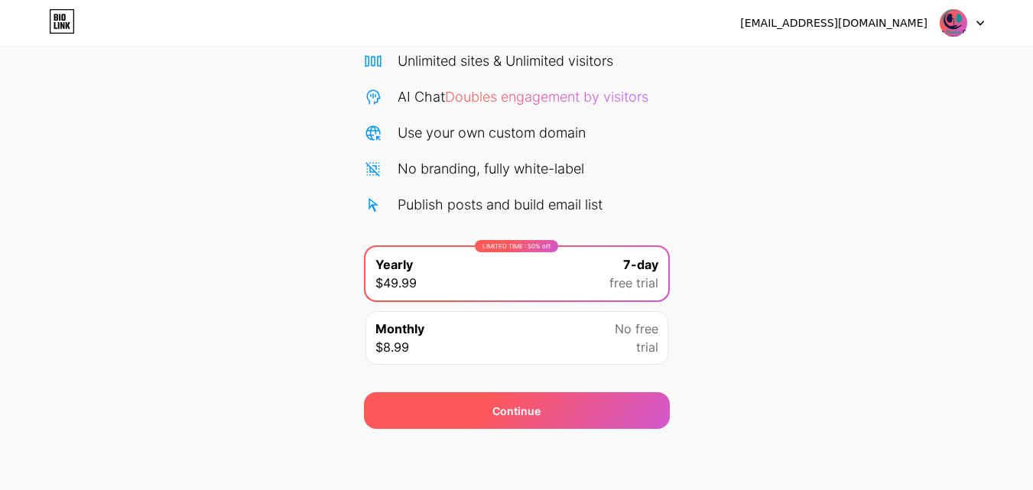
click at [479, 409] on div "Continue" at bounding box center [517, 410] width 306 height 37
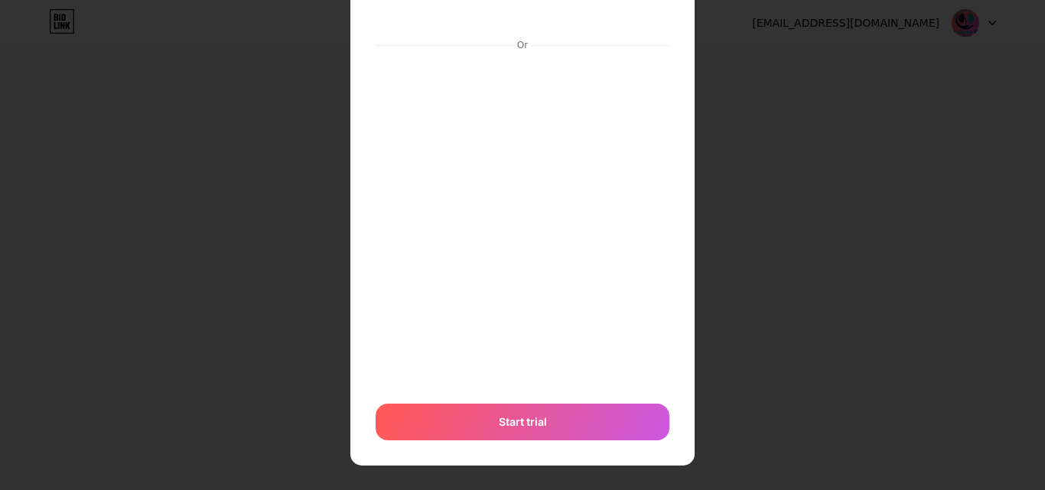
scroll to position [126, 0]
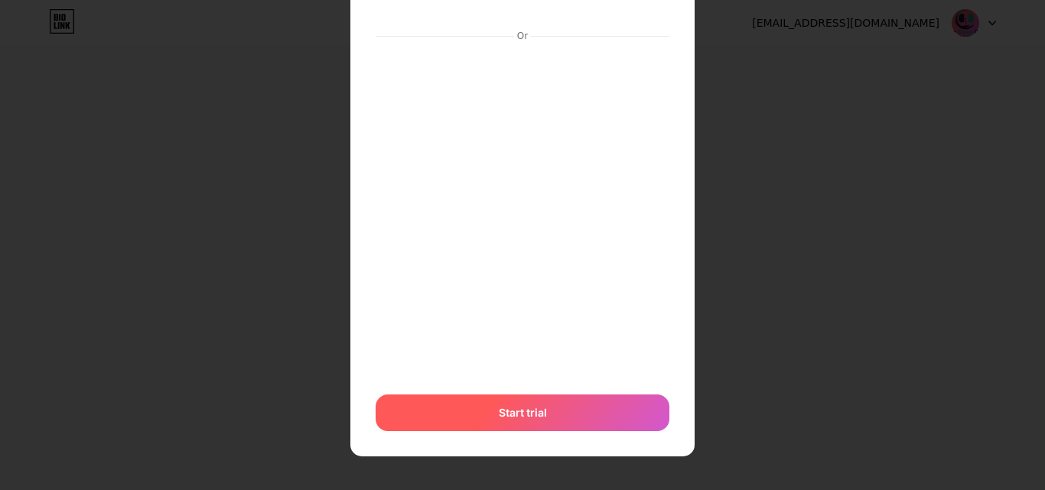
drag, startPoint x: 571, startPoint y: 405, endPoint x: 558, endPoint y: 405, distance: 13.0
click at [570, 405] on div "Start trial" at bounding box center [522, 413] width 294 height 37
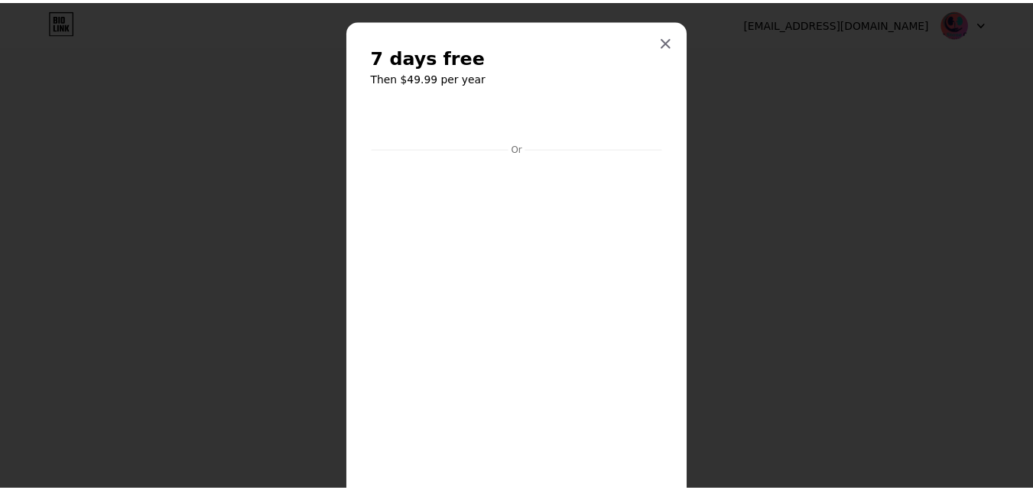
scroll to position [0, 0]
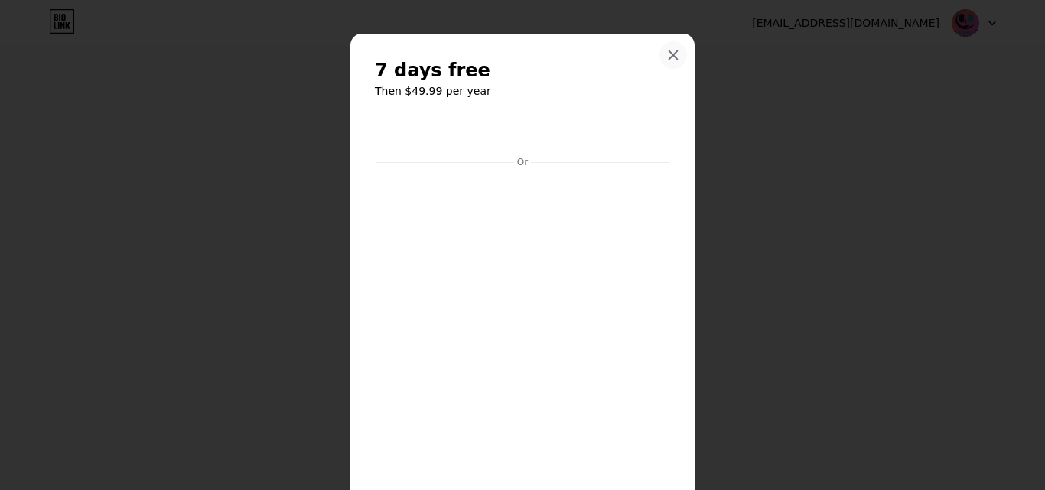
click at [667, 54] on icon at bounding box center [673, 55] width 12 height 12
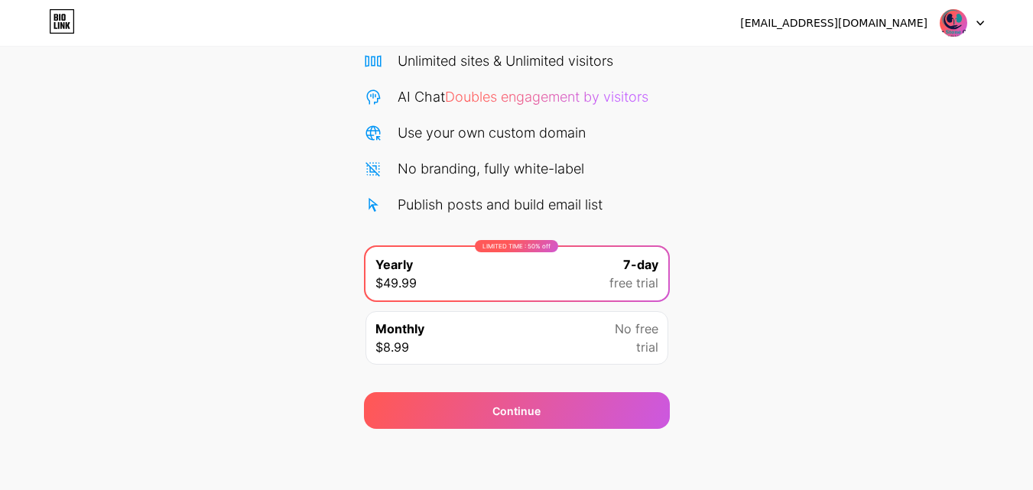
click at [916, 21] on div "[EMAIL_ADDRESS][DOMAIN_NAME]" at bounding box center [833, 23] width 187 height 16
click at [847, 23] on div "[EMAIL_ADDRESS][DOMAIN_NAME]" at bounding box center [833, 23] width 187 height 16
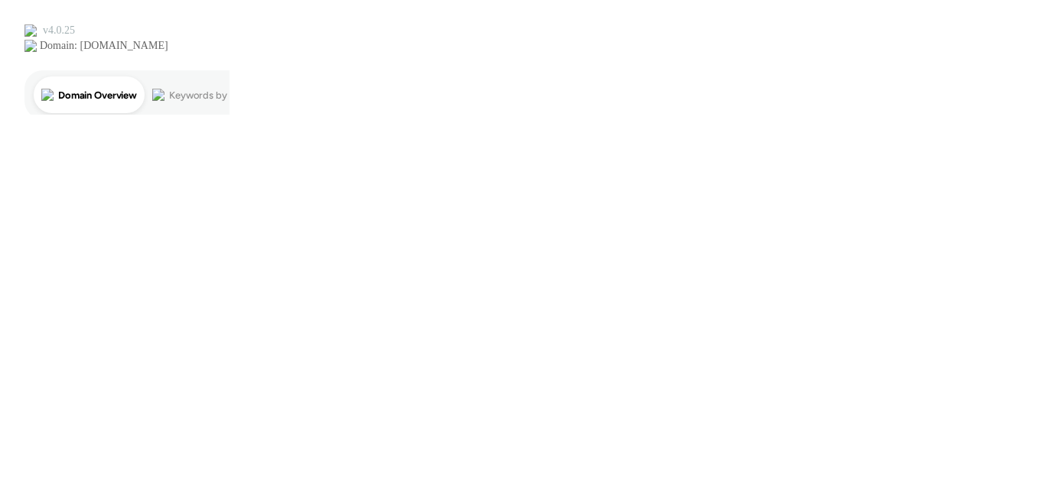
drag, startPoint x: 456, startPoint y: 319, endPoint x: 213, endPoint y: 113, distance: 318.5
click at [452, 115] on html at bounding box center [522, 57] width 1045 height 115
click at [1044, 115] on html at bounding box center [522, 57] width 1045 height 115
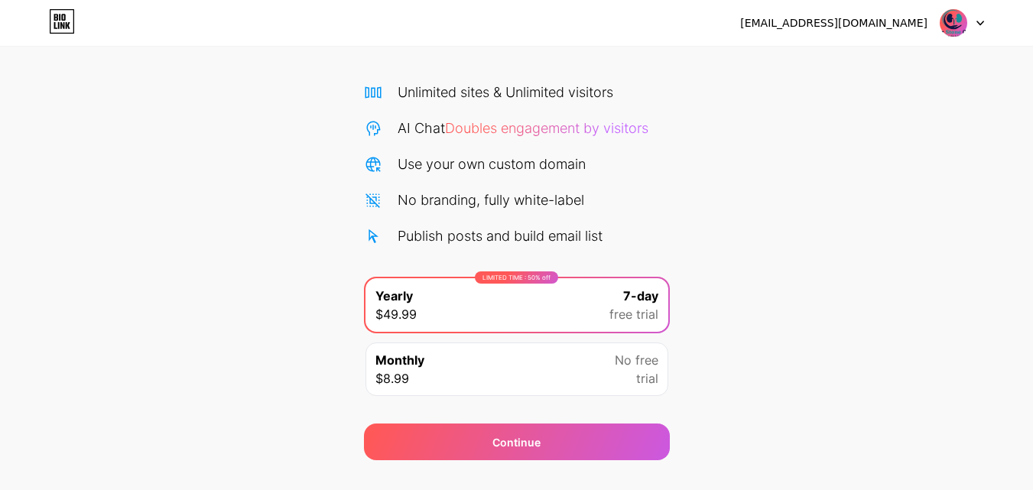
scroll to position [125, 0]
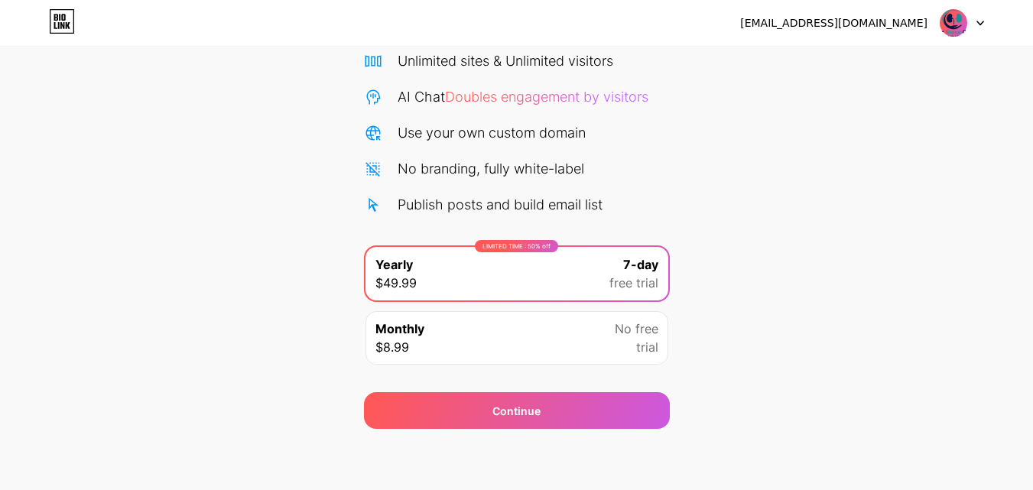
click at [64, 19] on icon at bounding box center [63, 17] width 4 height 7
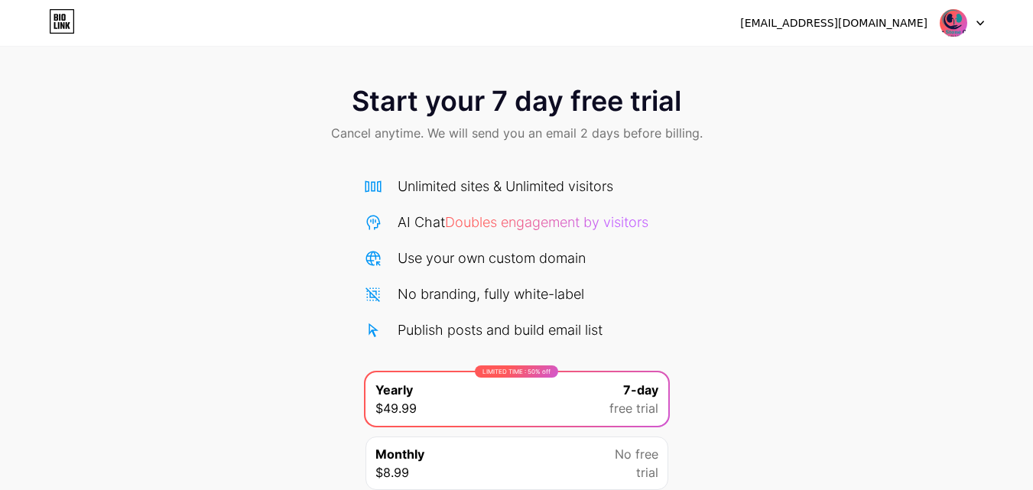
click at [483, 258] on div "Use your own custom domain" at bounding box center [492, 258] width 188 height 21
click at [506, 314] on div "Unlimited sites & Unlimited visitors AI Chat Doubles engagement by visitors Use…" at bounding box center [517, 258] width 306 height 164
click at [525, 299] on div "No branding, fully white-label" at bounding box center [491, 294] width 187 height 21
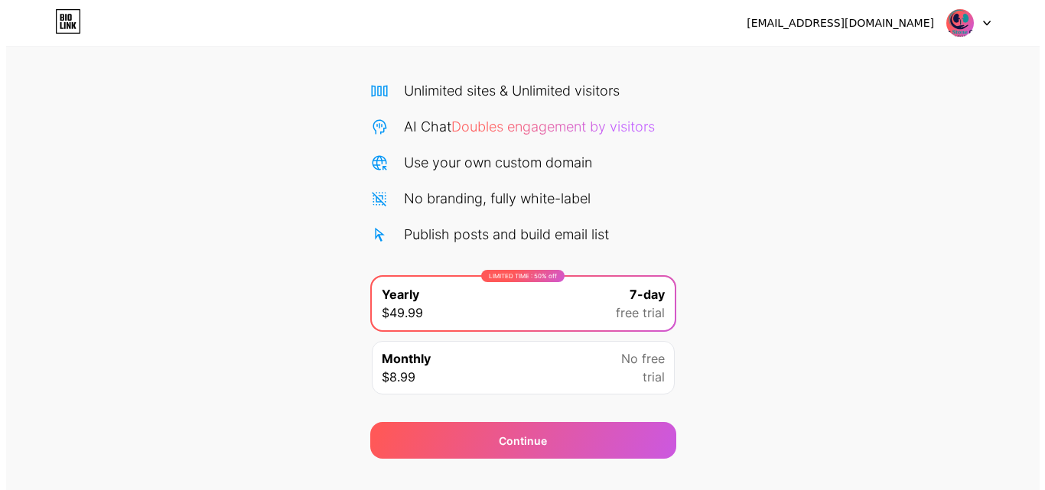
scroll to position [125, 0]
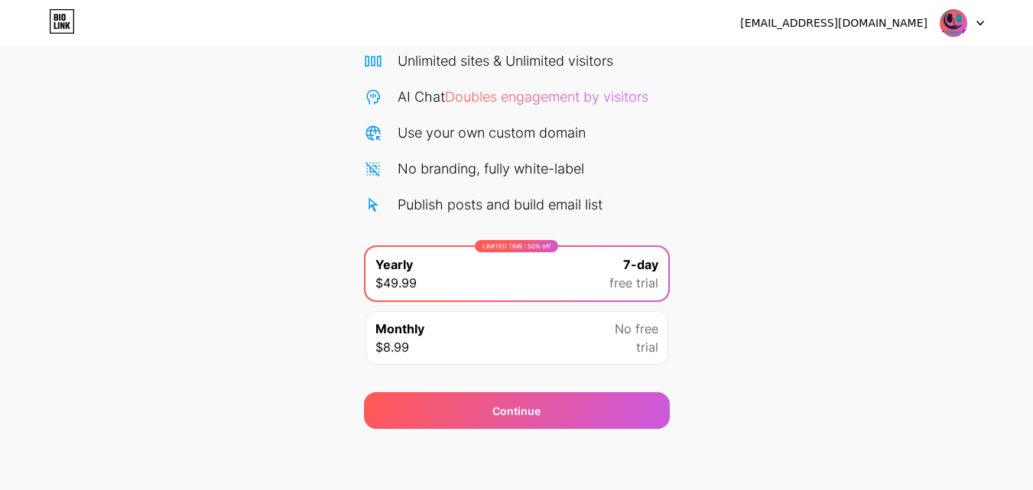
click at [522, 265] on div "LIMITED TIME : 50% off Yearly $49.99 7-day free trial" at bounding box center [517, 274] width 303 height 54
click at [634, 275] on span "free trial" at bounding box center [634, 283] width 49 height 18
click at [539, 284] on div "LIMITED TIME : 50% off Yearly $49.99 7-day free trial" at bounding box center [517, 274] width 303 height 54
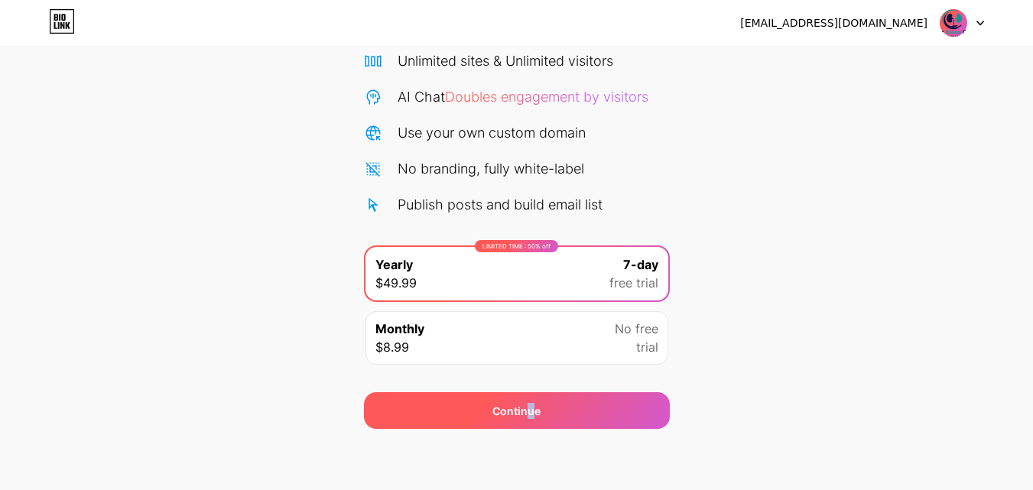
click at [530, 413] on div "Continue" at bounding box center [516, 411] width 48 height 16
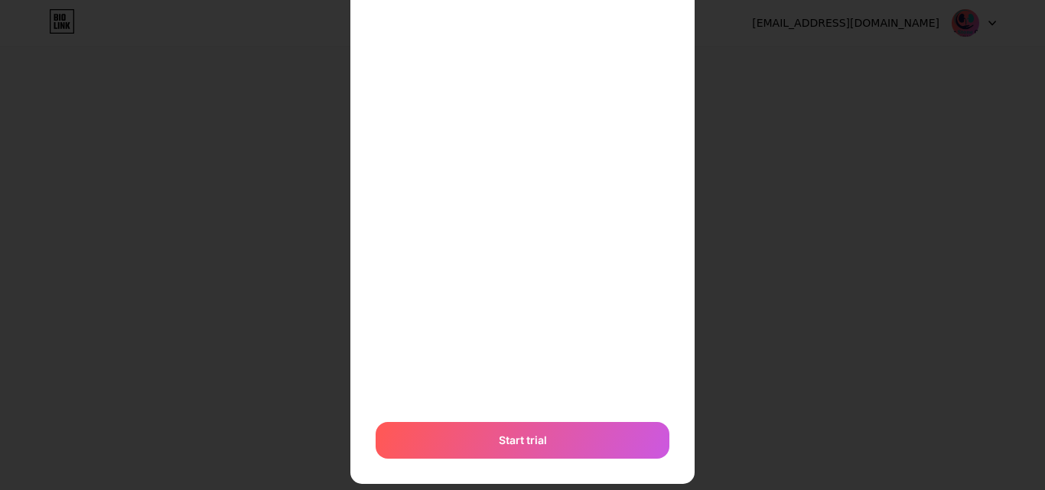
scroll to position [362, 0]
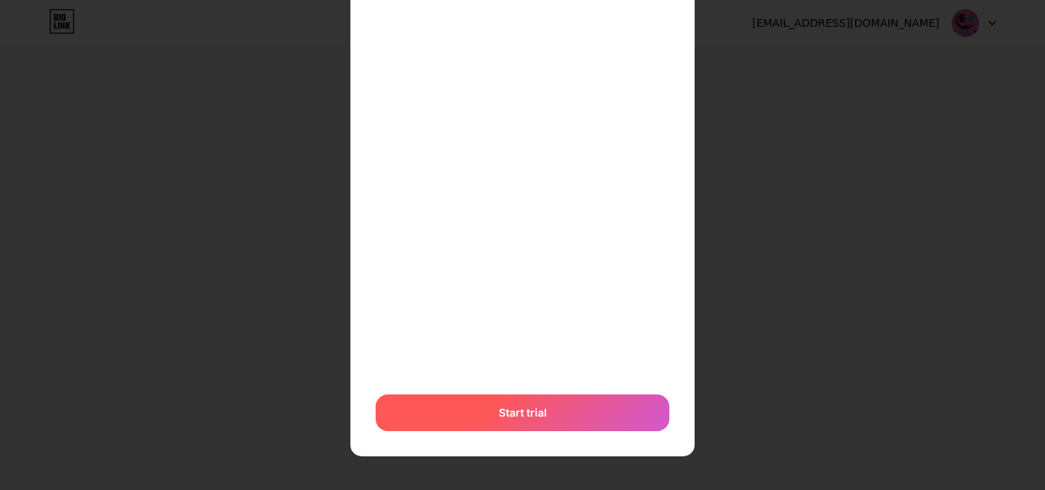
click at [510, 410] on span "Start trial" at bounding box center [523, 413] width 48 height 16
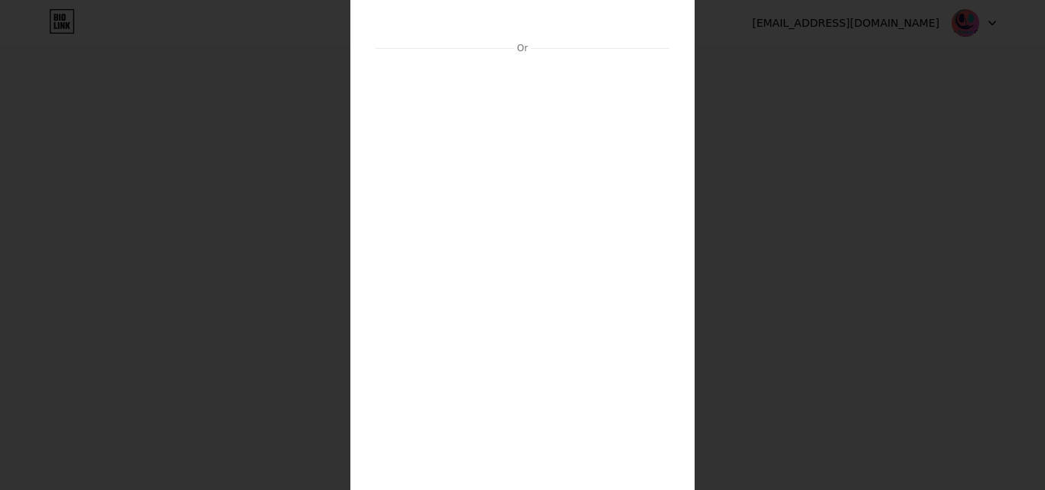
scroll to position [93, 0]
drag, startPoint x: 1019, startPoint y: 147, endPoint x: 996, endPoint y: -15, distance: 163.9
click at [996, 0] on html "seo@laserstonesclinic.com Logout Link Copied Start your 7 day free trial Cancel…" at bounding box center [522, 240] width 1045 height 730
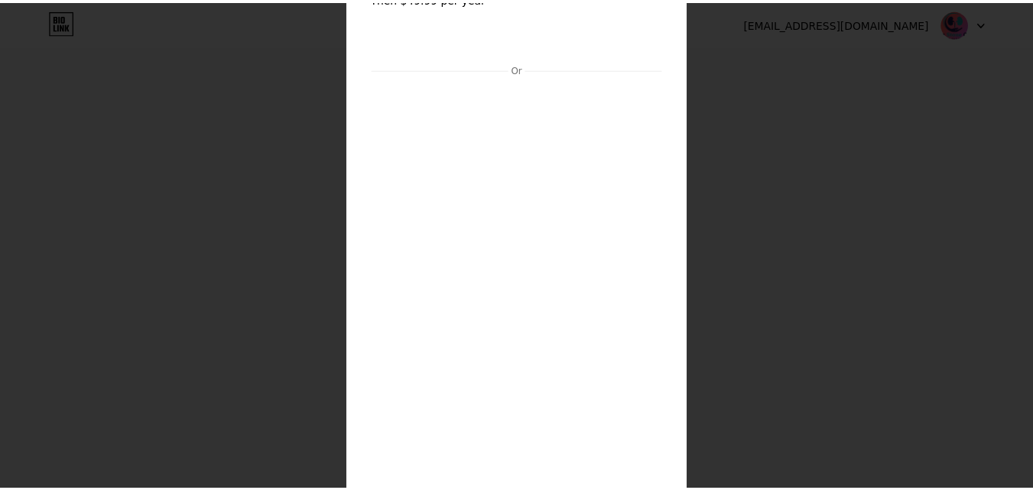
scroll to position [0, 0]
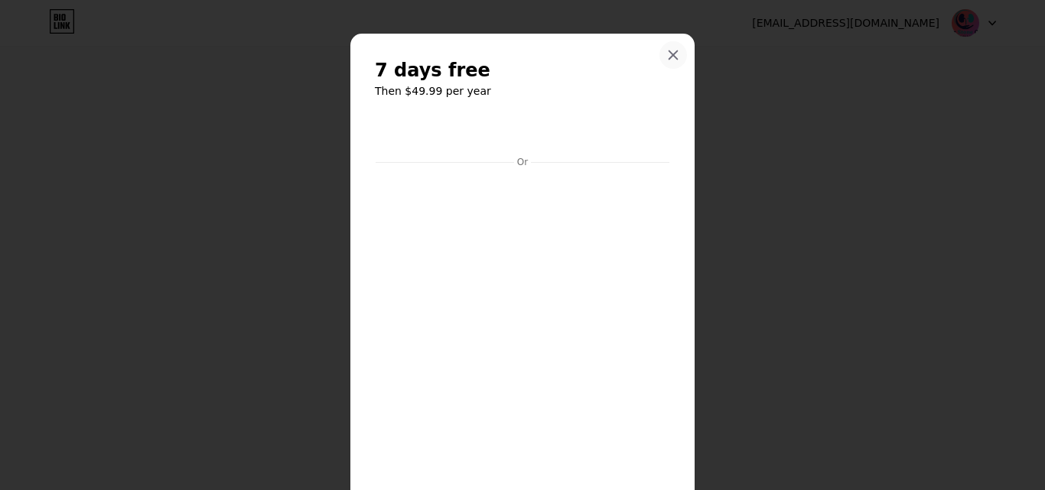
click at [660, 50] on div at bounding box center [673, 55] width 28 height 28
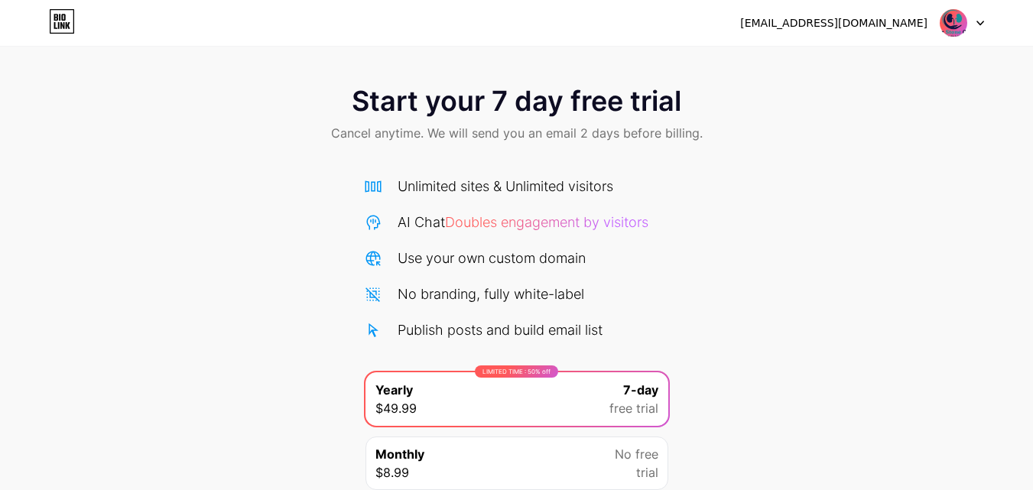
click at [979, 23] on icon at bounding box center [980, 23] width 6 height 4
click at [905, 21] on div "[EMAIL_ADDRESS][DOMAIN_NAME]" at bounding box center [833, 23] width 187 height 16
click at [852, 23] on div "[EMAIL_ADDRESS][DOMAIN_NAME]" at bounding box center [833, 23] width 187 height 16
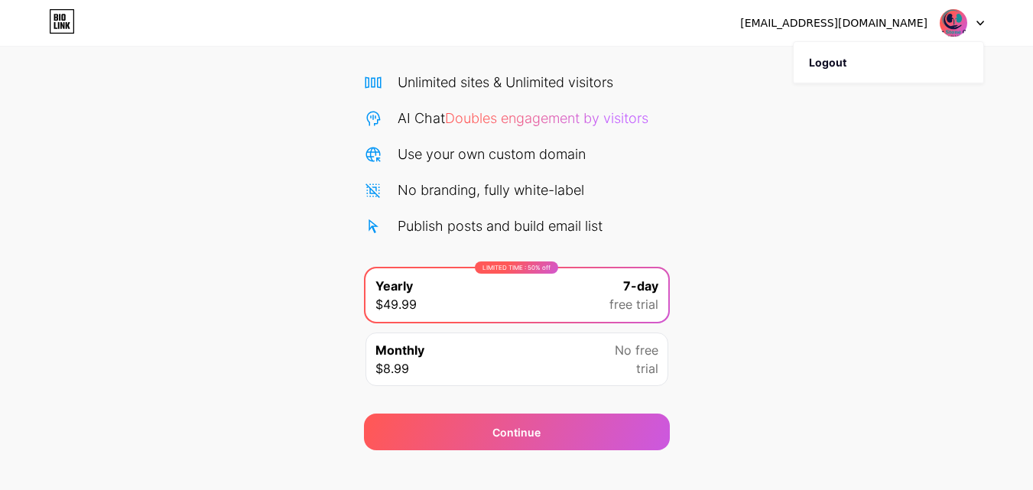
scroll to position [125, 0]
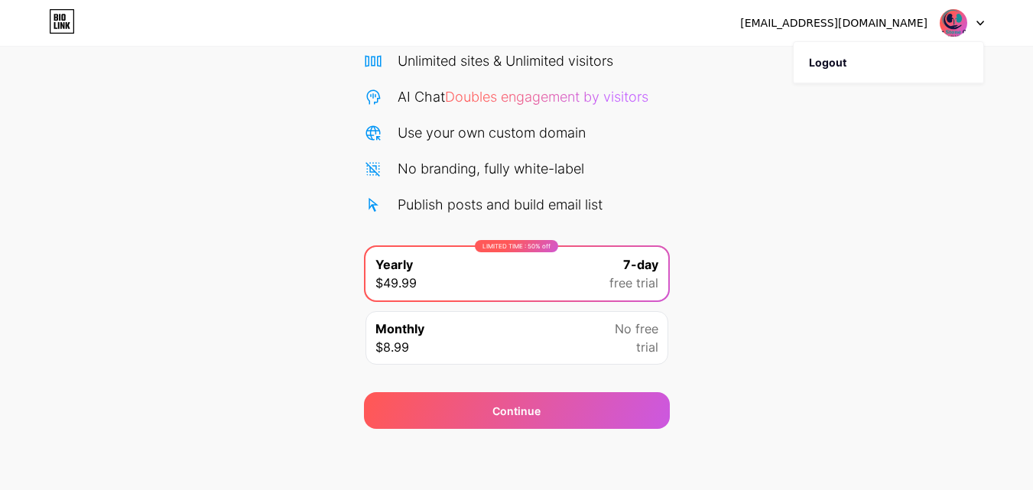
click at [604, 278] on div "LIMITED TIME : 50% off Yearly $49.99 7-day free trial" at bounding box center [517, 274] width 303 height 54
click at [566, 336] on div "Monthly $8.99 No free trial" at bounding box center [517, 338] width 303 height 54
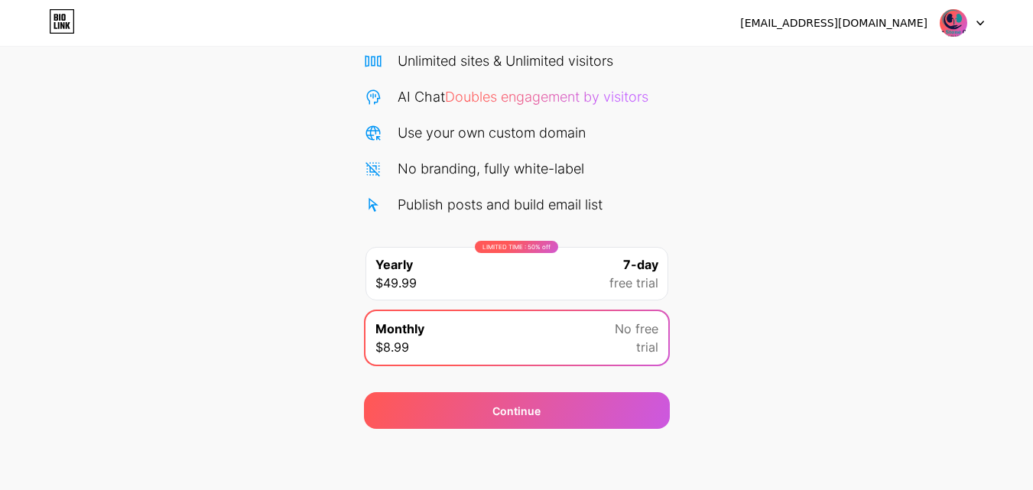
click at [566, 336] on div "Monthly $8.99 No free trial" at bounding box center [517, 338] width 303 height 54
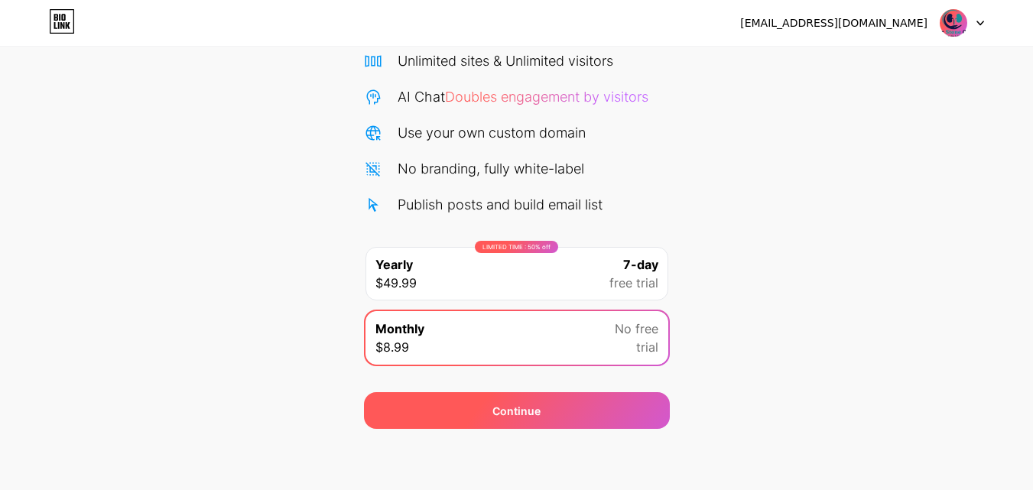
click at [529, 411] on div "Continue" at bounding box center [516, 411] width 48 height 16
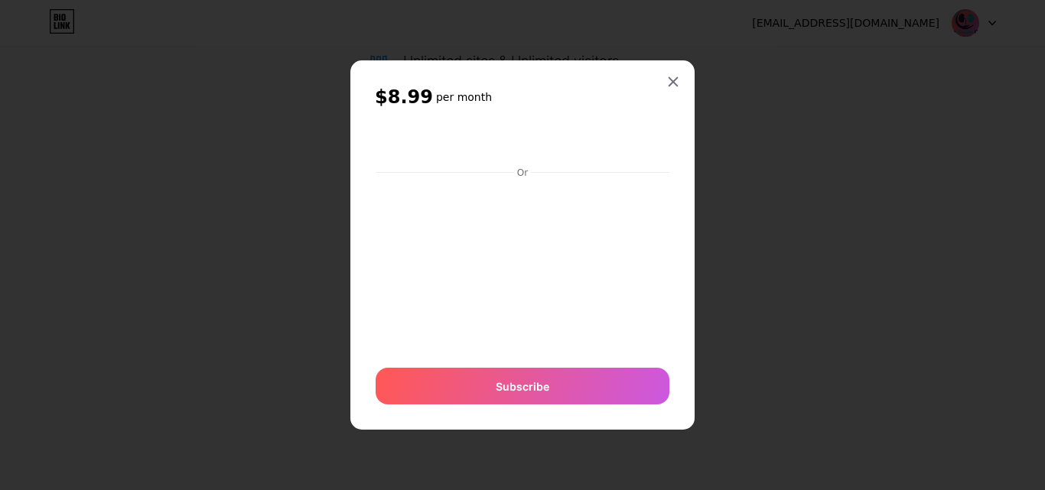
click at [678, 285] on div "$8.99 per month Or Subscribe" at bounding box center [522, 245] width 344 height 370
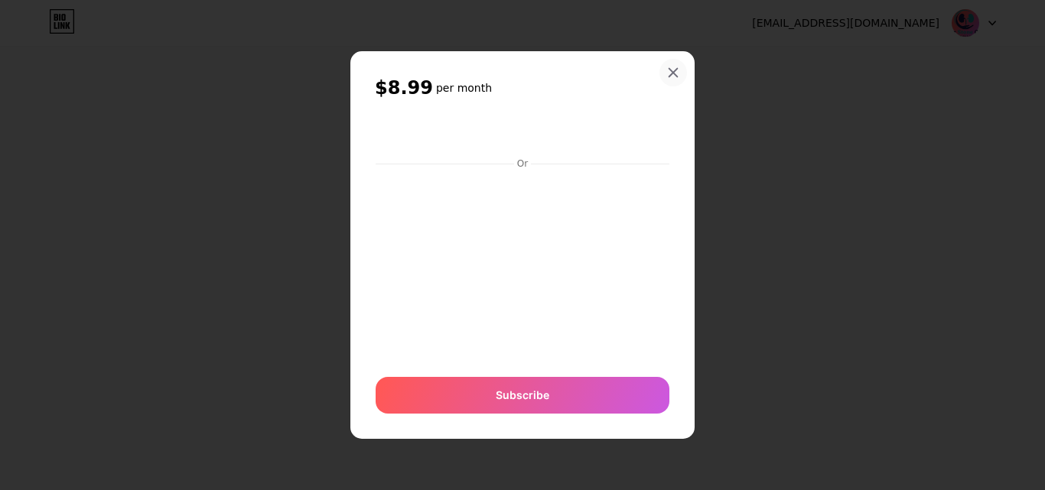
click at [662, 73] on div at bounding box center [673, 73] width 28 height 28
